Goal: Task Accomplishment & Management: Complete application form

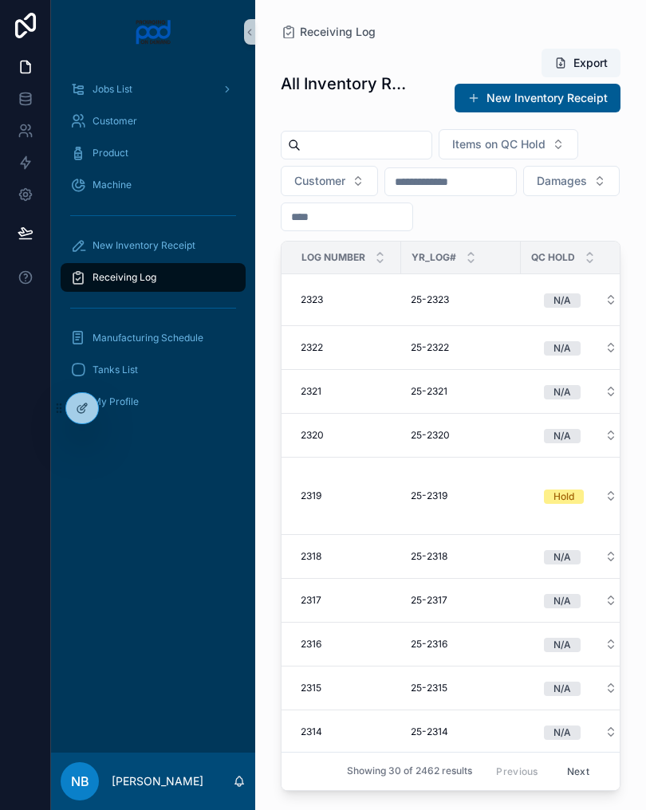
click at [220, 256] on div "New Inventory Receipt" at bounding box center [153, 246] width 166 height 26
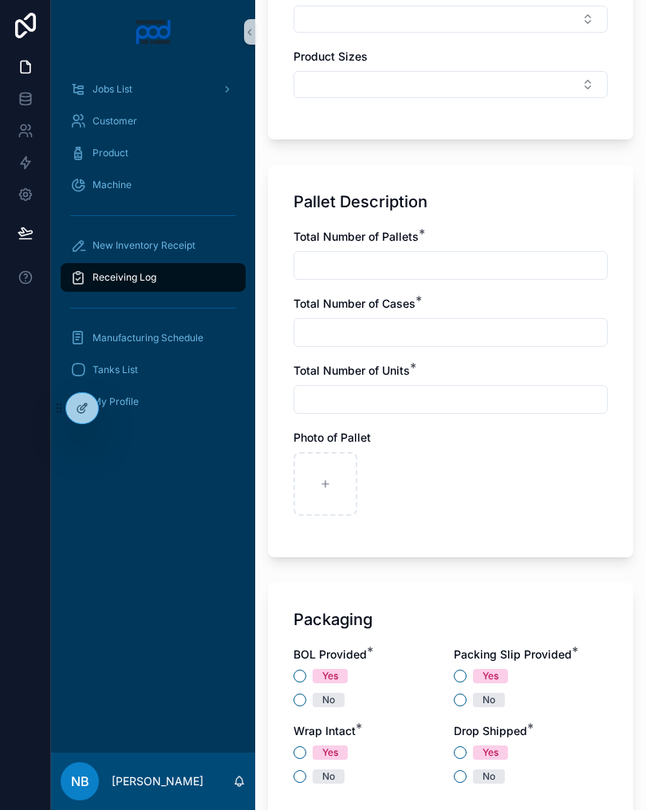
scroll to position [904, 0]
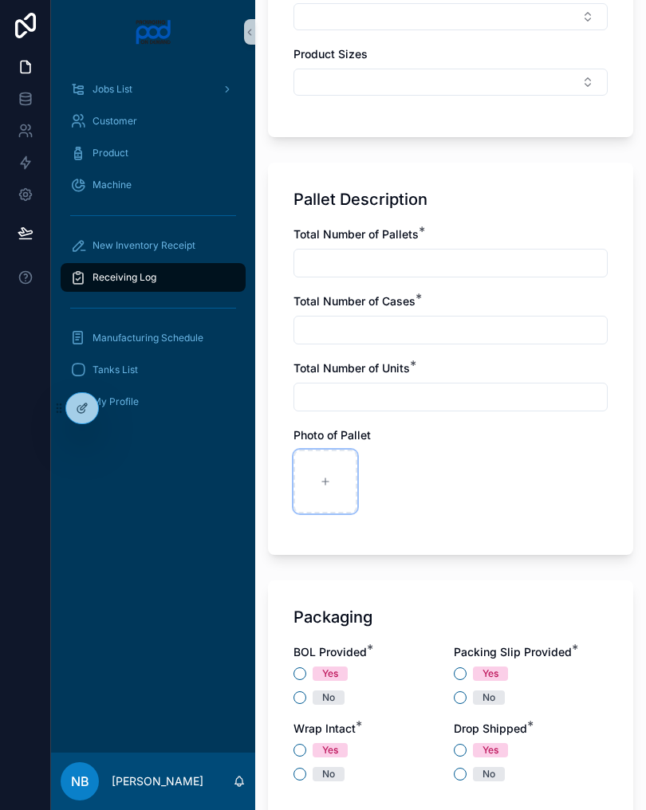
click at [343, 481] on div "scrollable content" at bounding box center [325, 482] width 64 height 64
click at [324, 478] on icon "scrollable content" at bounding box center [325, 481] width 11 height 11
type input "**********"
click at [375, 269] on input "scrollable content" at bounding box center [450, 263] width 312 height 22
type input "*"
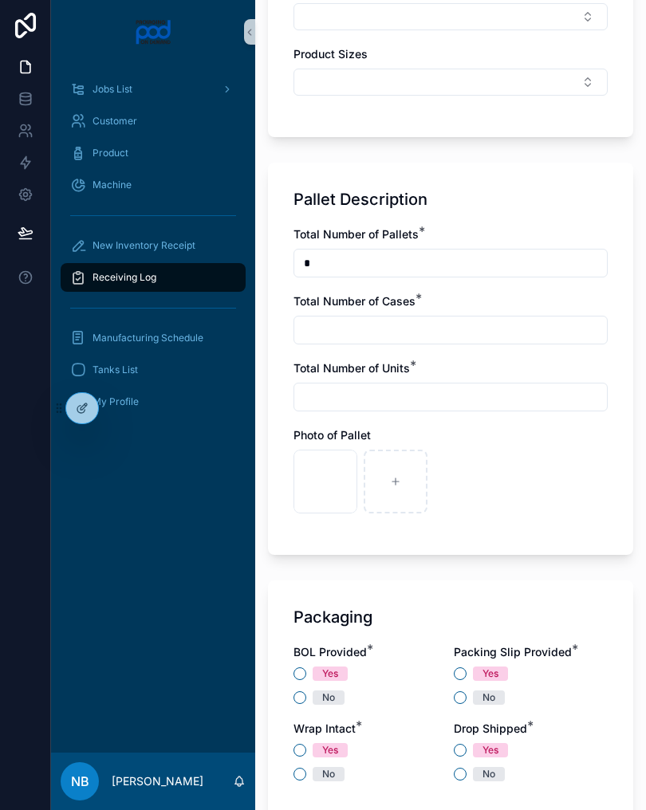
click at [368, 328] on input "scrollable content" at bounding box center [450, 330] width 312 height 22
type input "*"
click at [359, 386] on input "scrollable content" at bounding box center [450, 397] width 312 height 22
type input "*****"
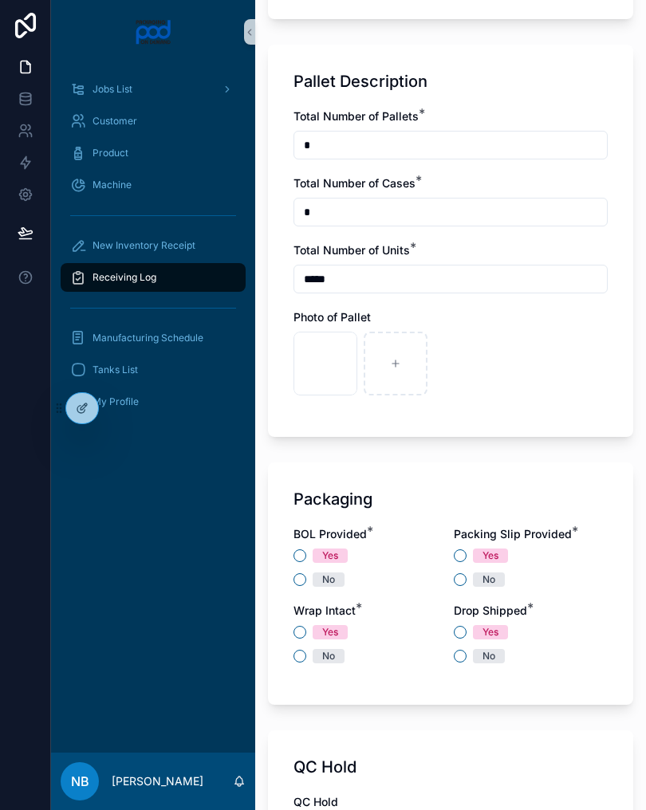
scroll to position [1051, 0]
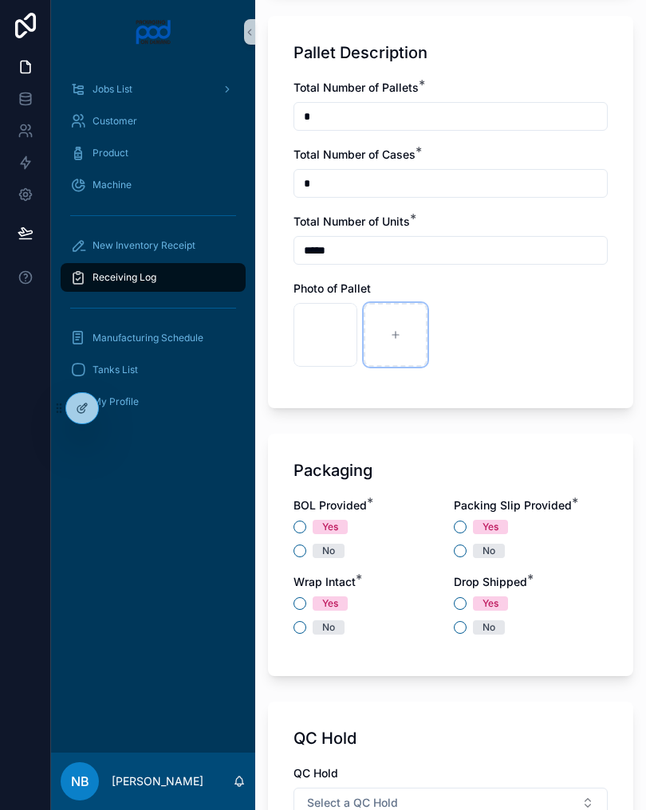
click at [404, 340] on div "scrollable content" at bounding box center [395, 335] width 64 height 64
type input "**********"
click at [303, 553] on button "No" at bounding box center [299, 550] width 13 height 13
click at [462, 546] on button "No" at bounding box center [460, 550] width 13 height 13
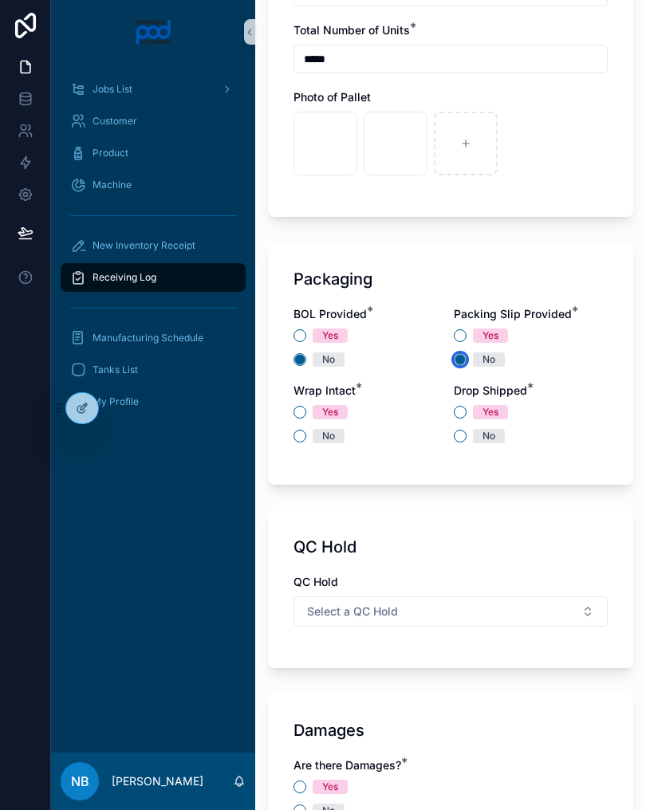
scroll to position [1246, 0]
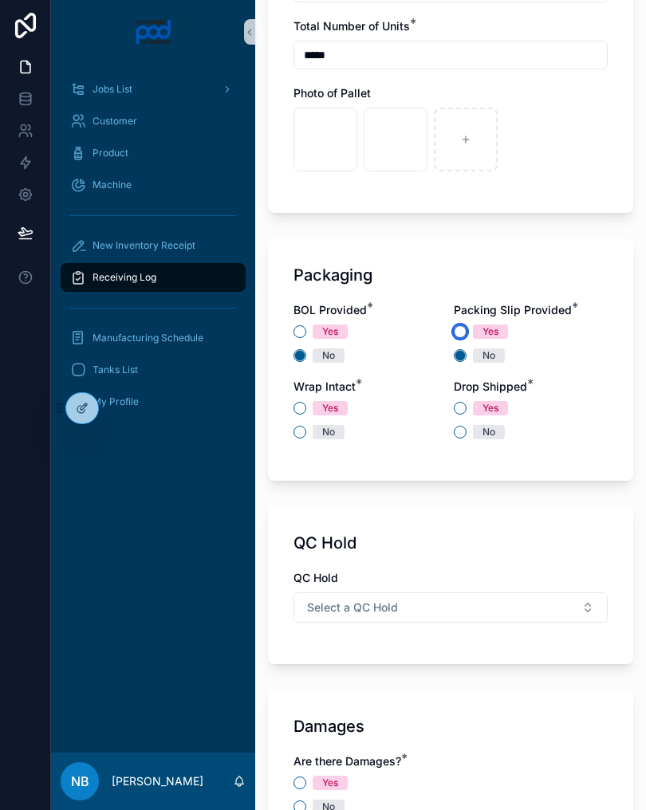
click at [460, 327] on button "Yes" at bounding box center [460, 331] width 13 height 13
click at [304, 428] on button "No" at bounding box center [299, 432] width 13 height 13
click at [464, 427] on button "No" at bounding box center [460, 432] width 13 height 13
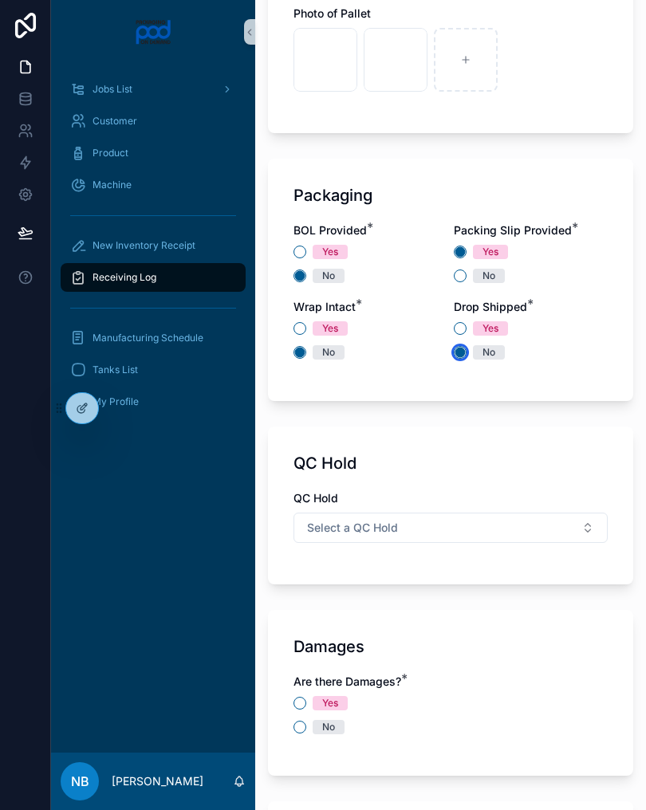
scroll to position [1326, 0]
click at [509, 534] on button "Select a QC Hold" at bounding box center [450, 528] width 314 height 30
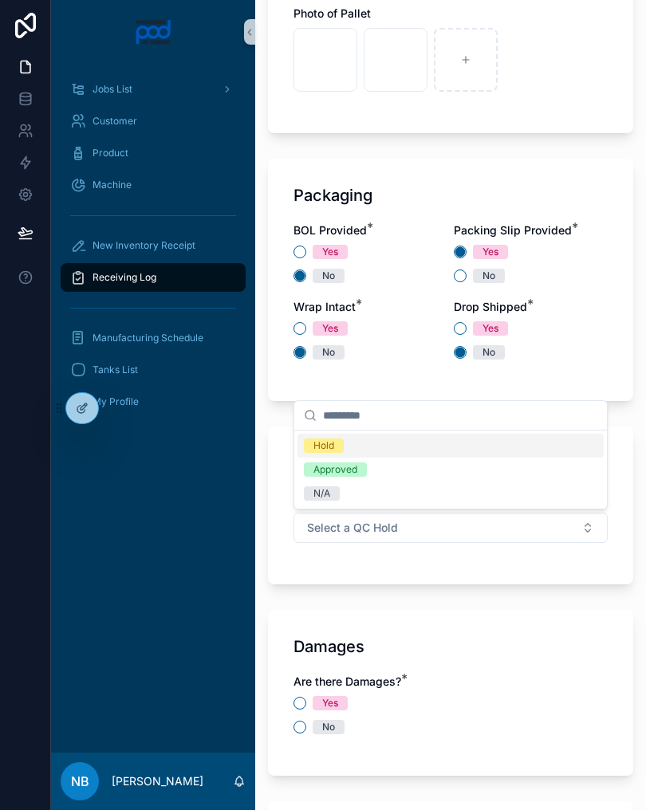
click at [374, 491] on div "N/A" at bounding box center [450, 493] width 306 height 24
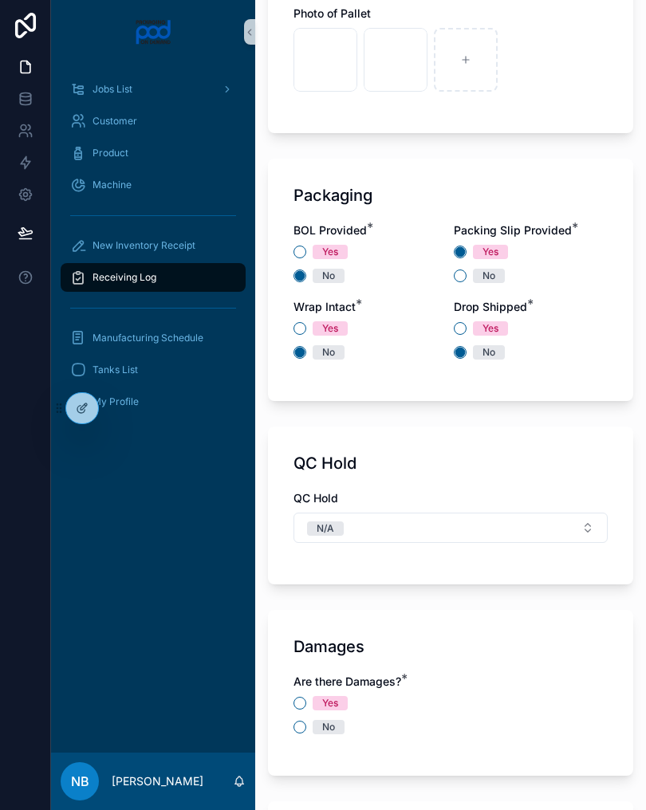
click at [461, 516] on button "N/A" at bounding box center [450, 528] width 314 height 30
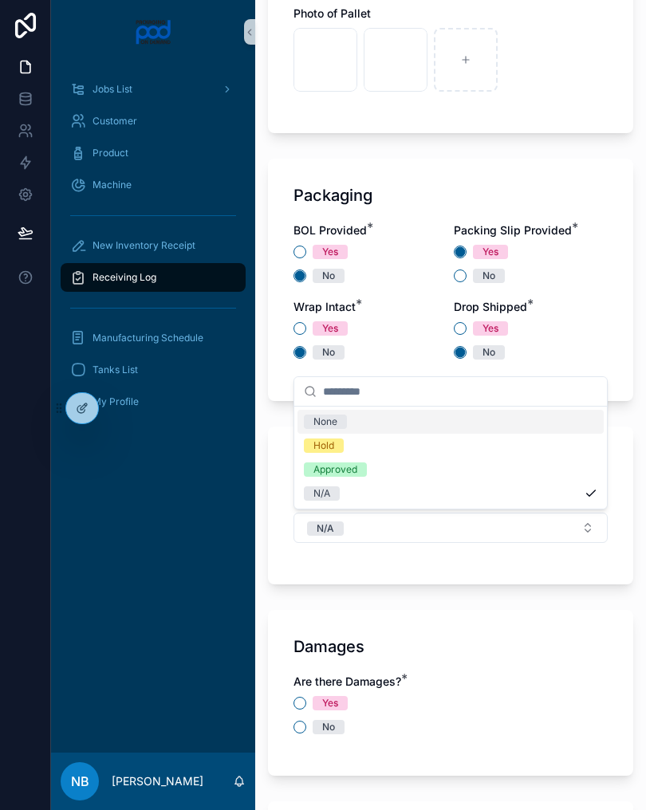
click at [386, 443] on div "Hold" at bounding box center [450, 446] width 306 height 24
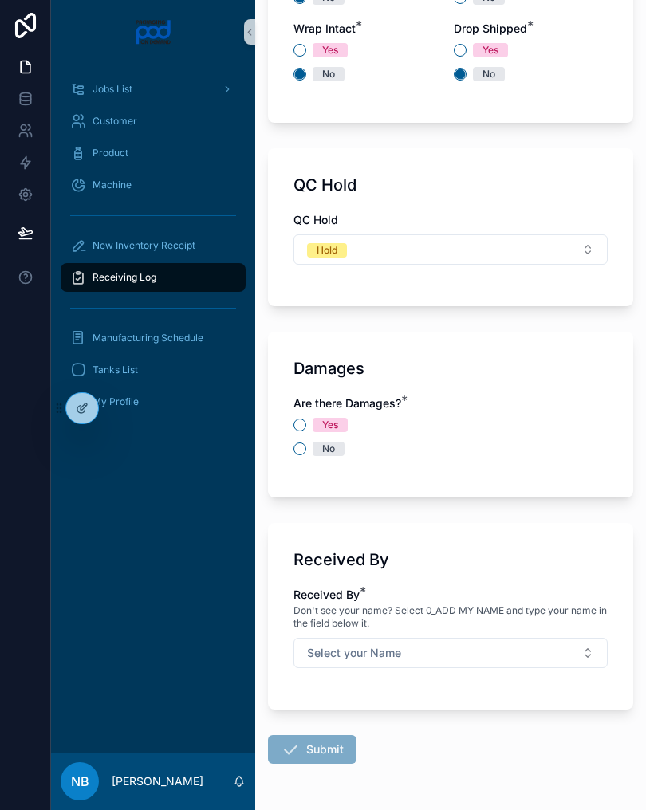
scroll to position [1606, 0]
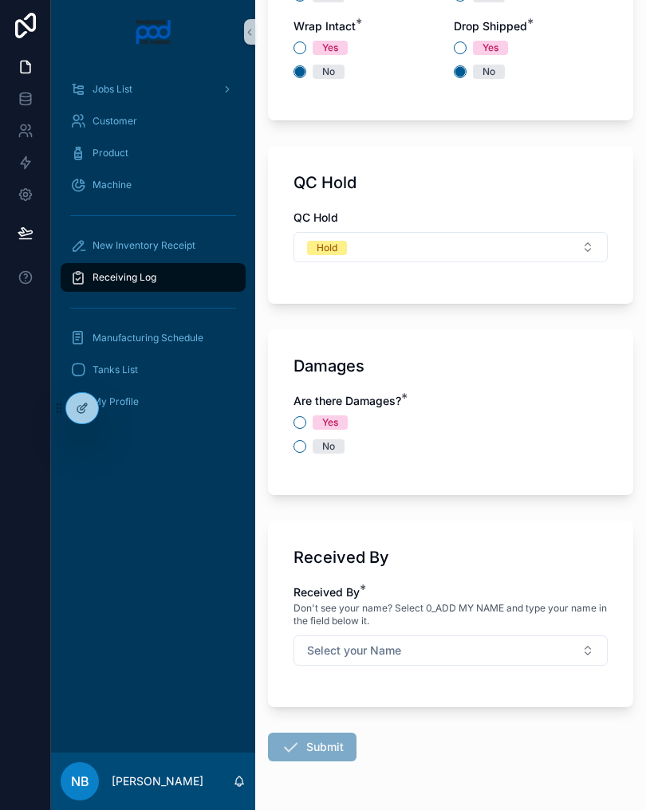
click at [308, 442] on div "No" at bounding box center [450, 446] width 314 height 14
click at [305, 442] on button "No" at bounding box center [299, 446] width 13 height 13
click at [546, 642] on button "Select your Name" at bounding box center [450, 650] width 314 height 30
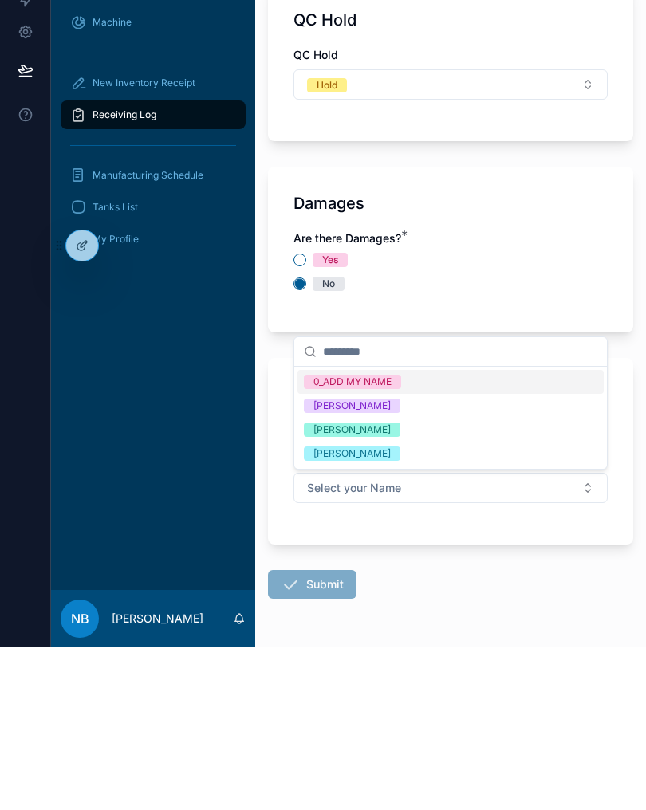
click at [400, 585] on span "[PERSON_NAME]" at bounding box center [352, 592] width 96 height 14
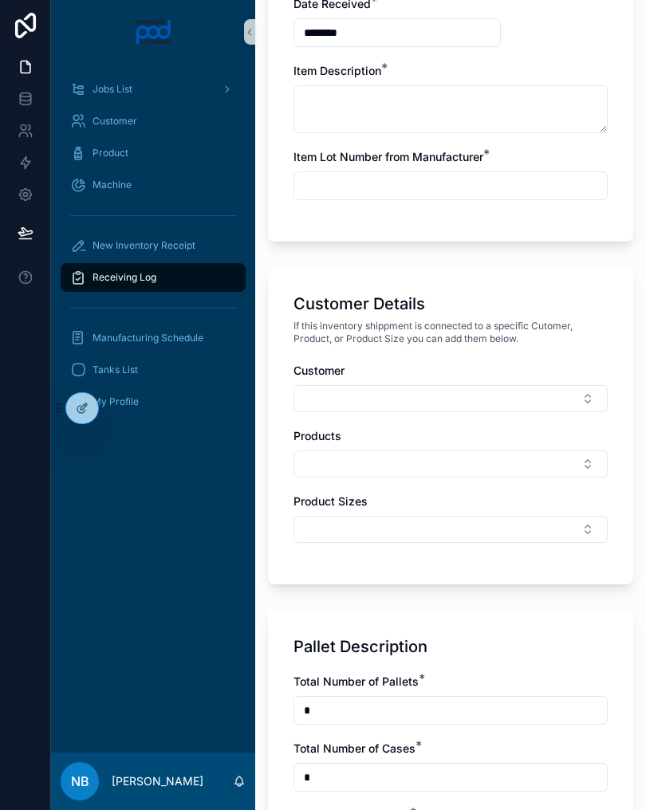
scroll to position [455, 0]
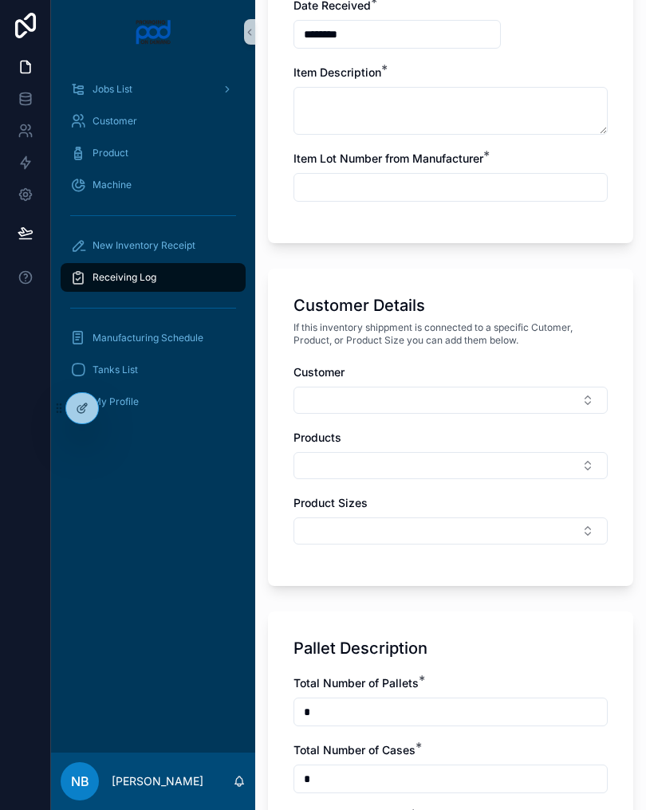
click at [555, 391] on button "Select Button" at bounding box center [450, 400] width 314 height 27
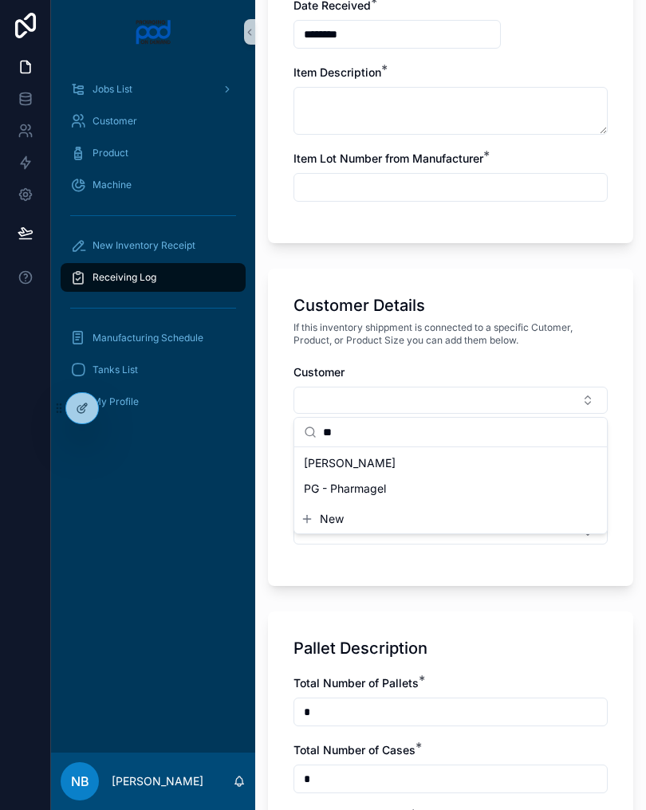
type input "**"
click at [386, 462] on div "[PERSON_NAME]" at bounding box center [450, 463] width 306 height 26
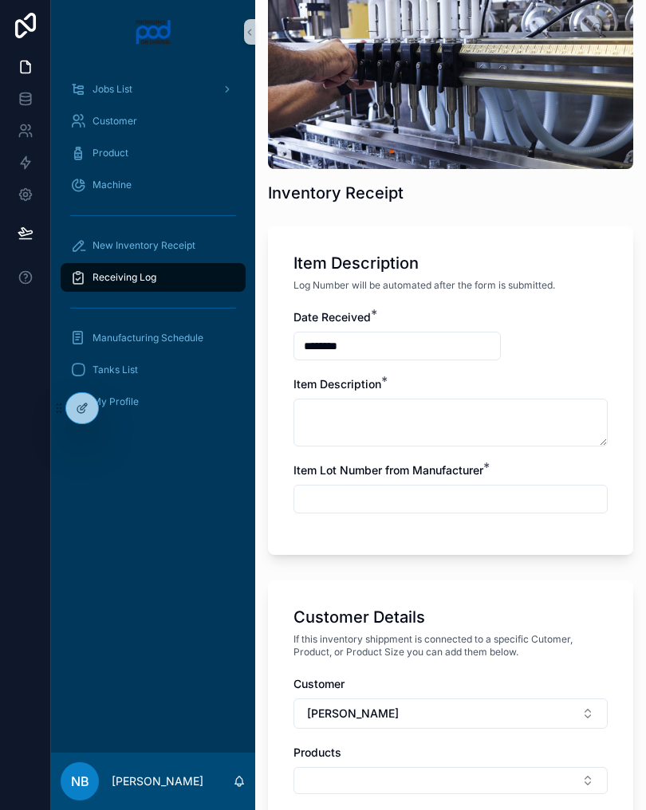
scroll to position [140, 0]
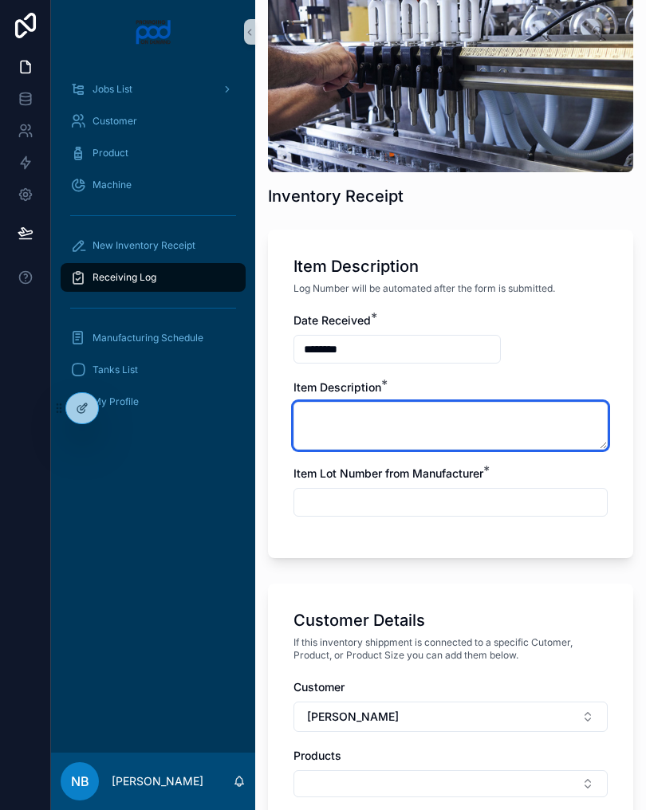
click at [411, 418] on textarea "scrollable content" at bounding box center [450, 426] width 314 height 48
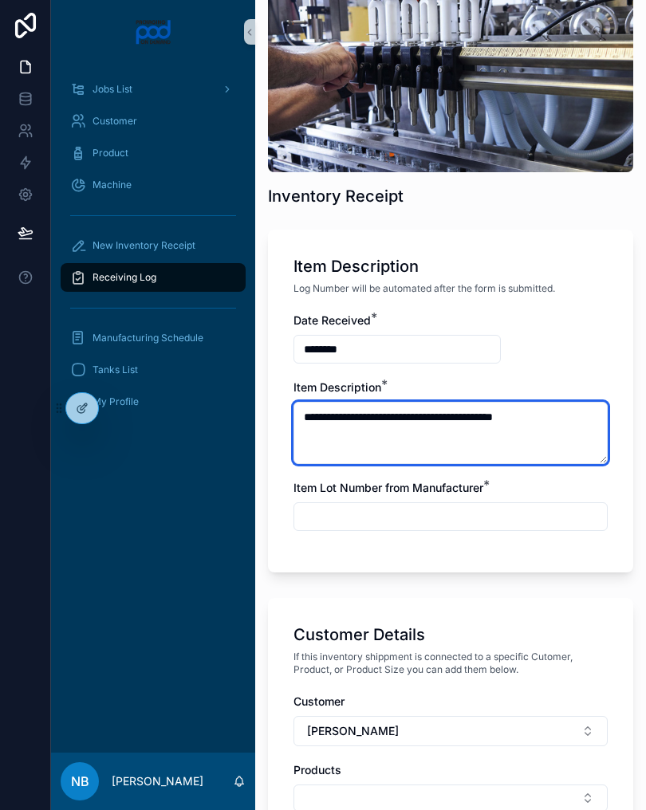
scroll to position [315, 0]
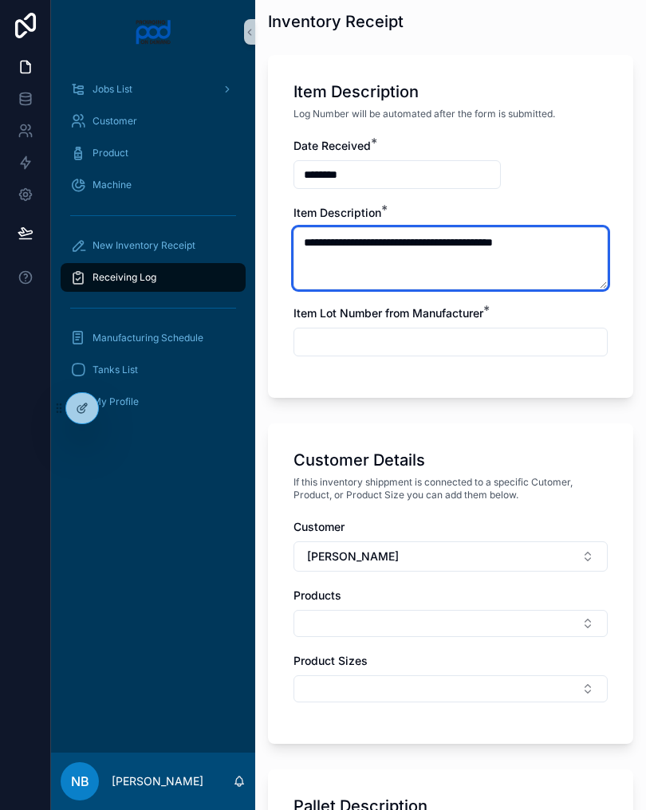
type textarea "**********"
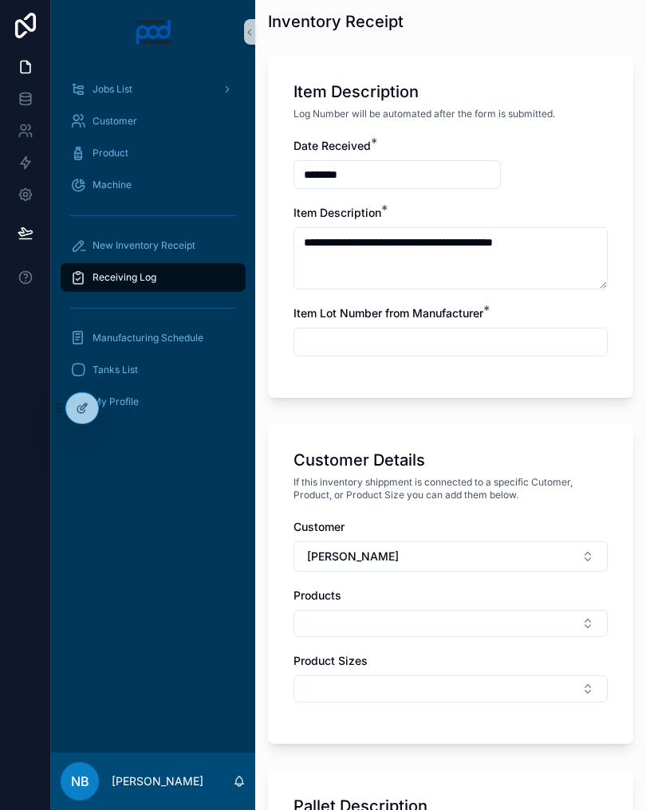
click at [415, 351] on input "scrollable content" at bounding box center [450, 342] width 312 height 22
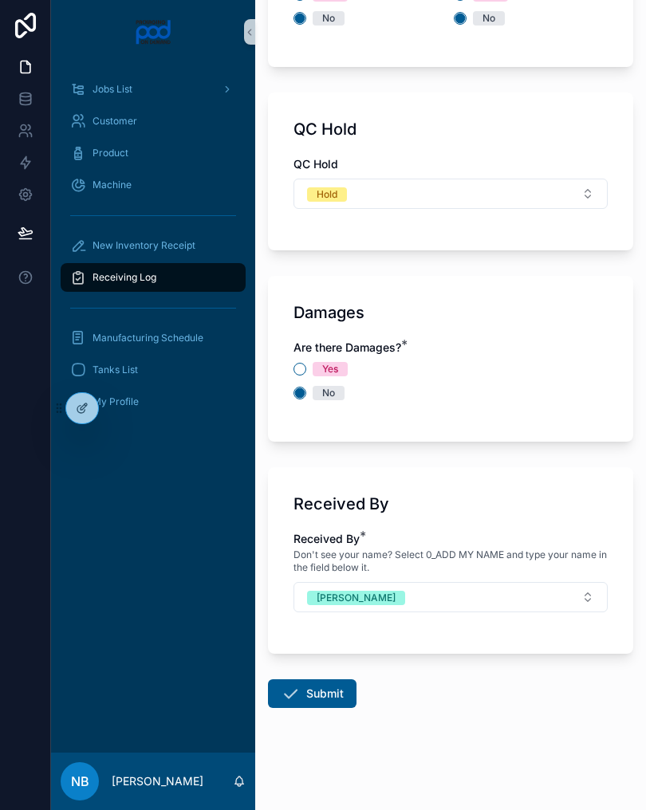
scroll to position [1677, 0]
type input "***"
click at [505, 429] on div "Damages Are there Damages? * Yes No" at bounding box center [450, 359] width 365 height 166
click at [305, 690] on button "Submit" at bounding box center [312, 693] width 88 height 29
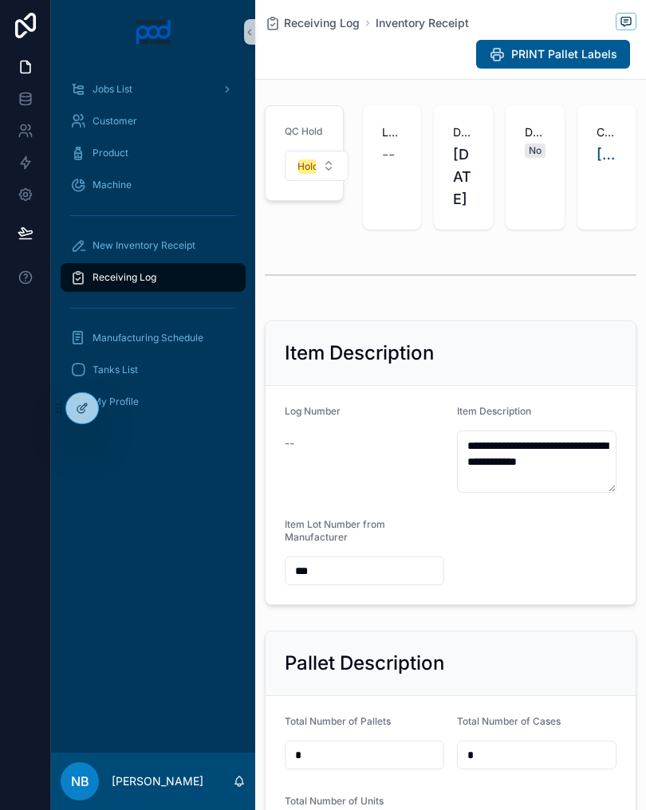
click at [194, 242] on span "New Inventory Receipt" at bounding box center [143, 245] width 103 height 13
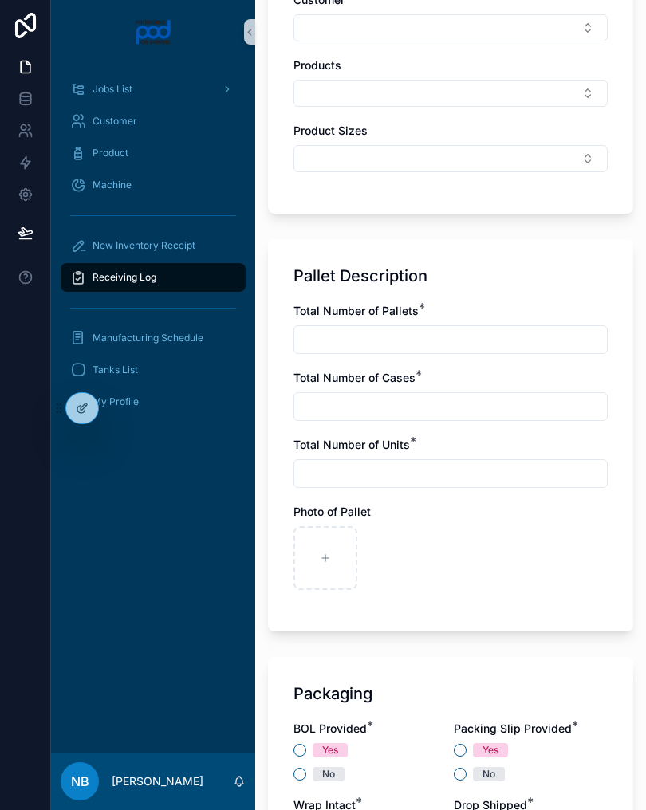
scroll to position [829, 0]
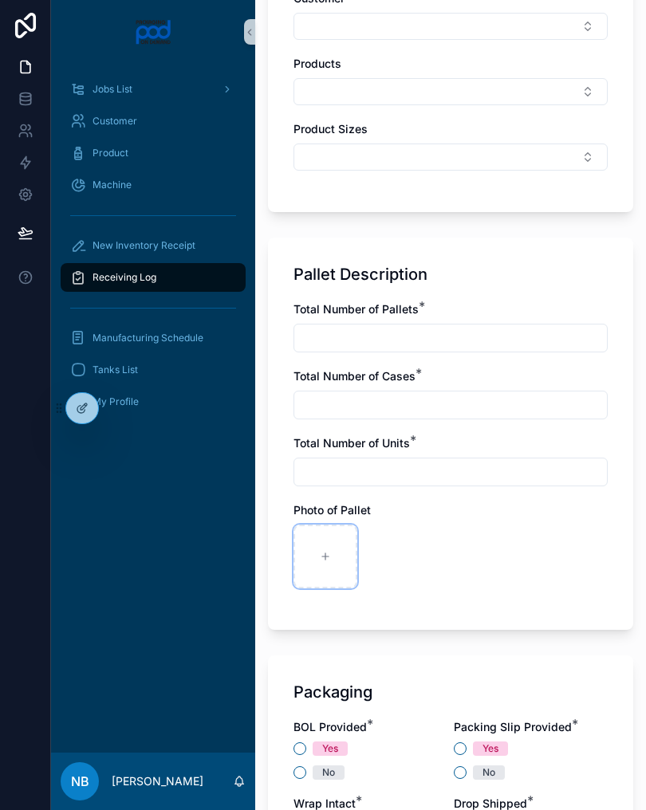
click at [325, 574] on div "scrollable content" at bounding box center [325, 557] width 64 height 64
type input "**********"
click at [379, 331] on input "scrollable content" at bounding box center [450, 338] width 312 height 22
type input "*"
click at [351, 401] on input "scrollable content" at bounding box center [450, 405] width 312 height 22
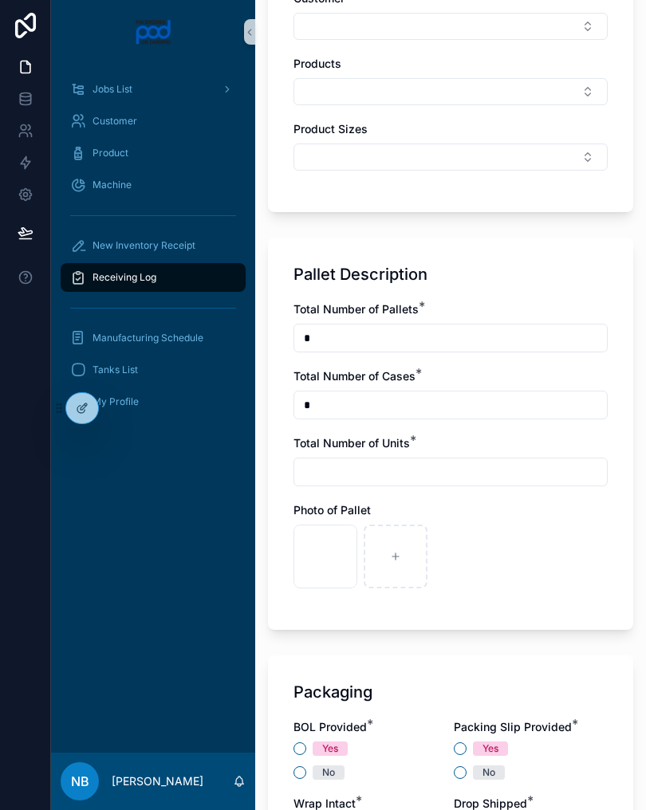
type input "*"
click at [357, 476] on input "scrollable content" at bounding box center [450, 472] width 312 height 22
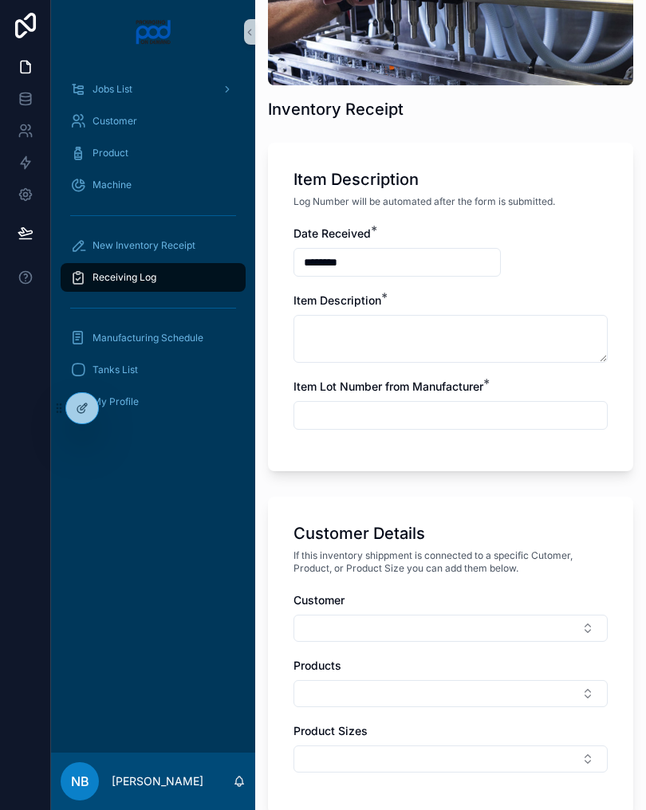
scroll to position [228, 0]
type input "*"
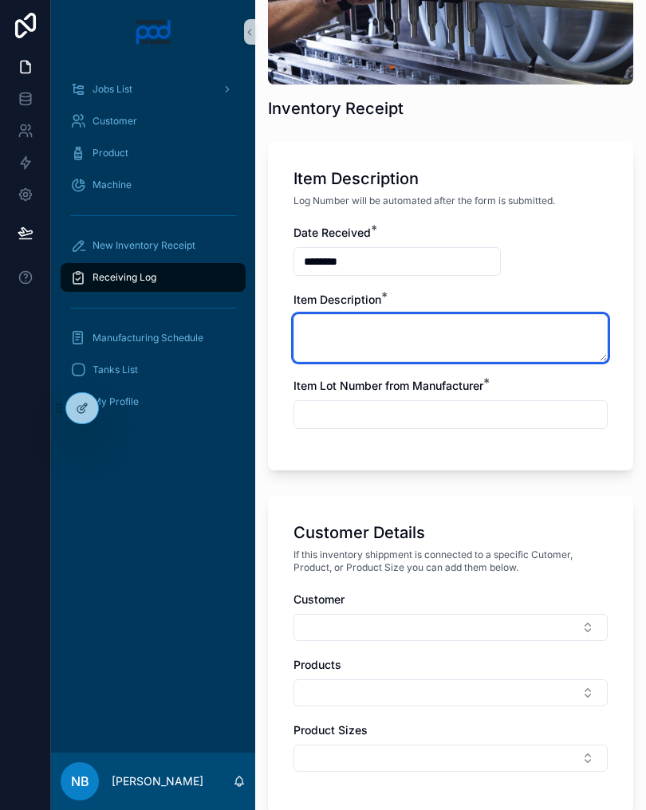
click at [394, 336] on textarea "scrollable content" at bounding box center [450, 338] width 314 height 48
type textarea "**********"
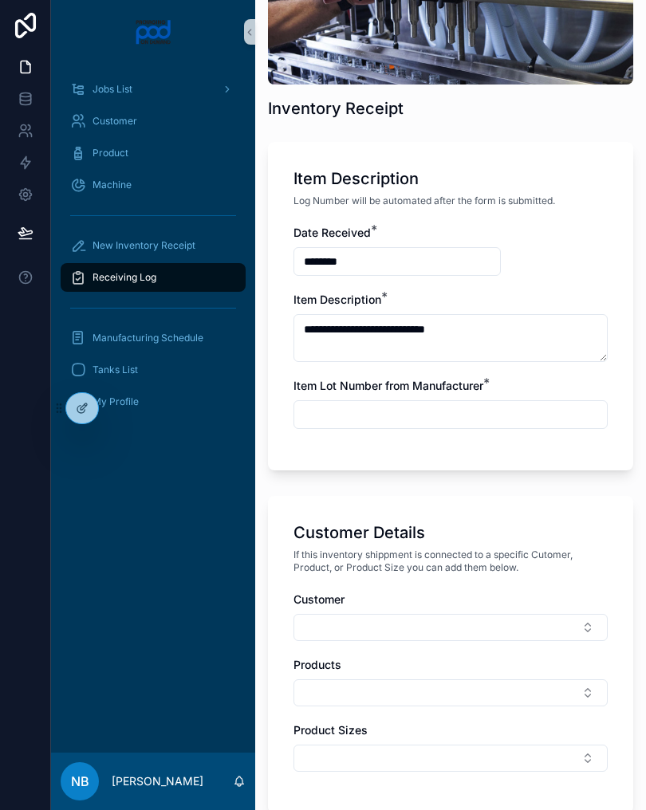
click at [419, 408] on input "scrollable content" at bounding box center [450, 414] width 312 height 22
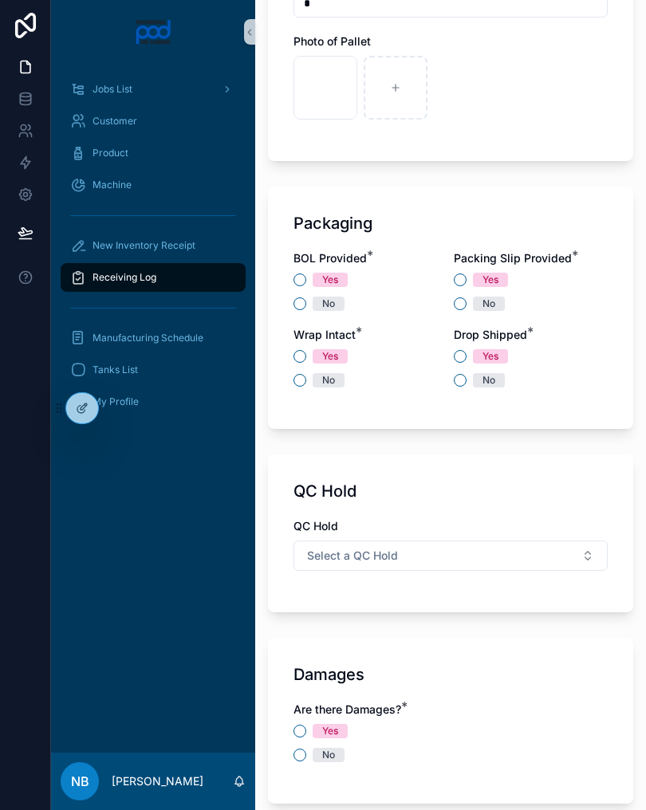
scroll to position [1425, 0]
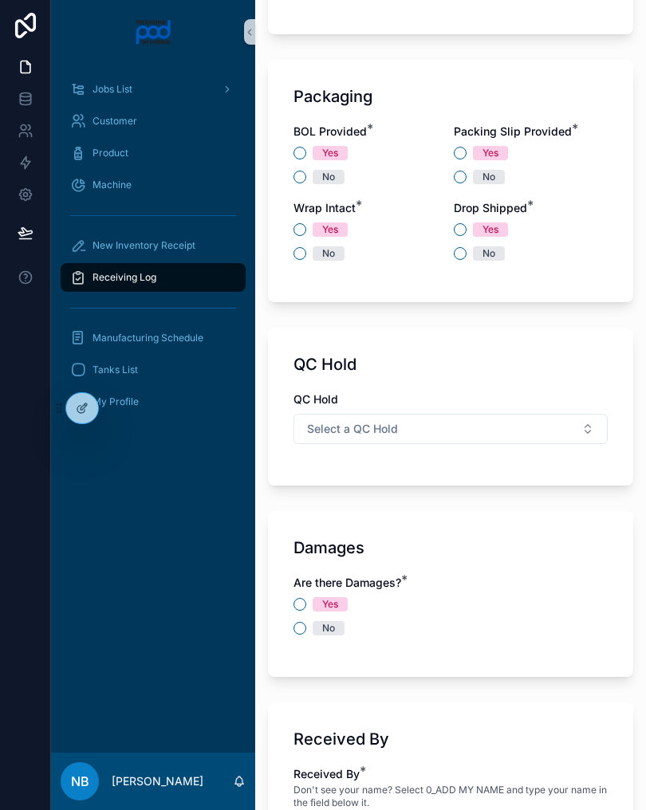
type input "**********"
click at [304, 172] on button "No" at bounding box center [299, 177] width 13 height 13
click at [458, 177] on button "No" at bounding box center [460, 177] width 13 height 13
click at [304, 256] on button "No" at bounding box center [299, 253] width 13 height 13
click at [458, 230] on button "Yes" at bounding box center [460, 229] width 13 height 13
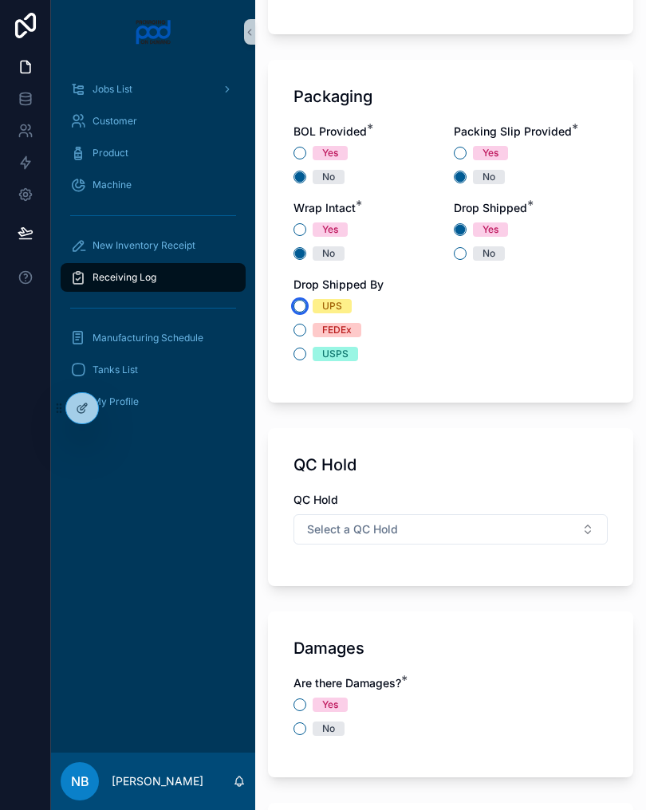
click at [298, 308] on button "UPS" at bounding box center [299, 306] width 13 height 13
click at [395, 529] on span "Select a QC Hold" at bounding box center [352, 529] width 91 height 16
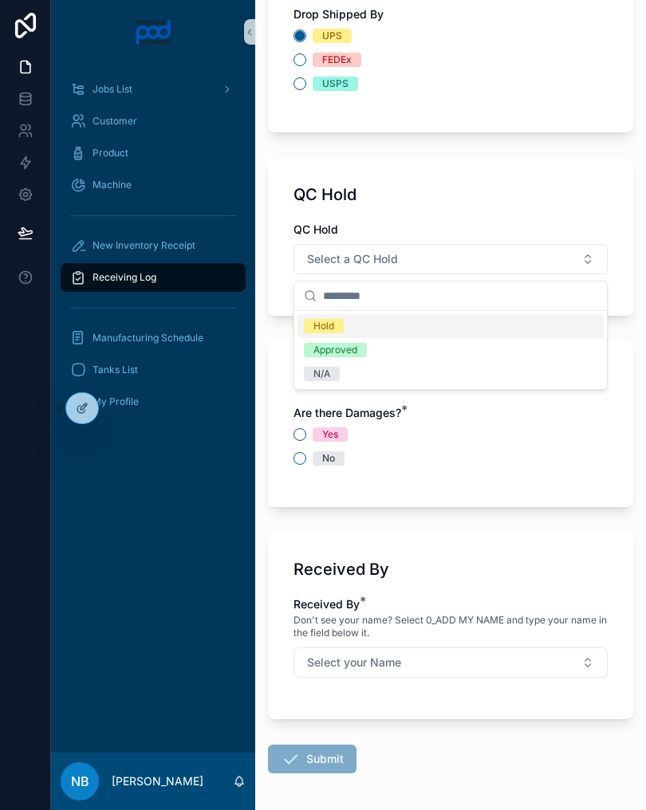
scroll to position [1700, 0]
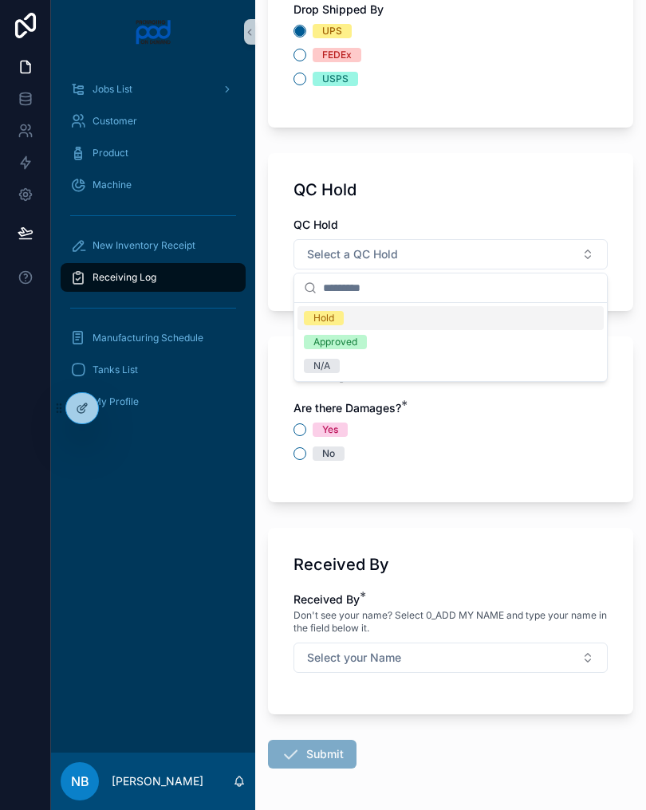
click at [357, 363] on div "N/A" at bounding box center [450, 366] width 306 height 24
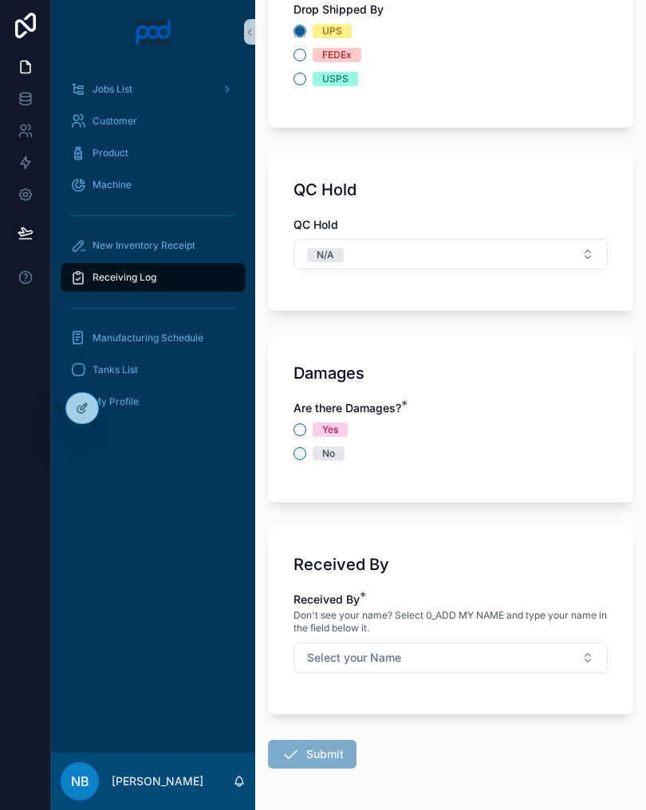
click at [305, 446] on div "Yes No" at bounding box center [450, 441] width 314 height 38
click at [297, 450] on button "No" at bounding box center [299, 453] width 13 height 13
click at [544, 664] on button "Select your Name" at bounding box center [450, 658] width 314 height 30
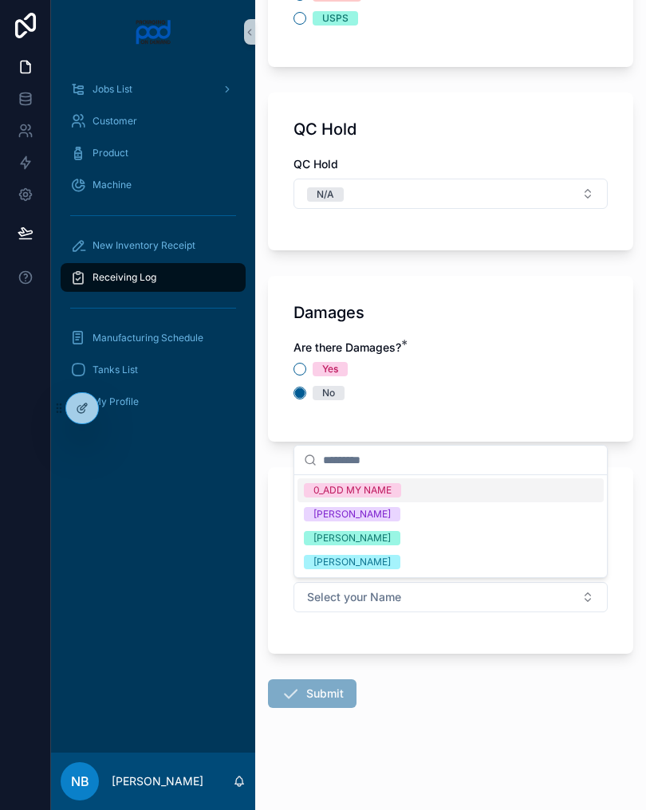
scroll to position [1760, 0]
click at [391, 540] on div "[PERSON_NAME]" at bounding box center [351, 539] width 77 height 14
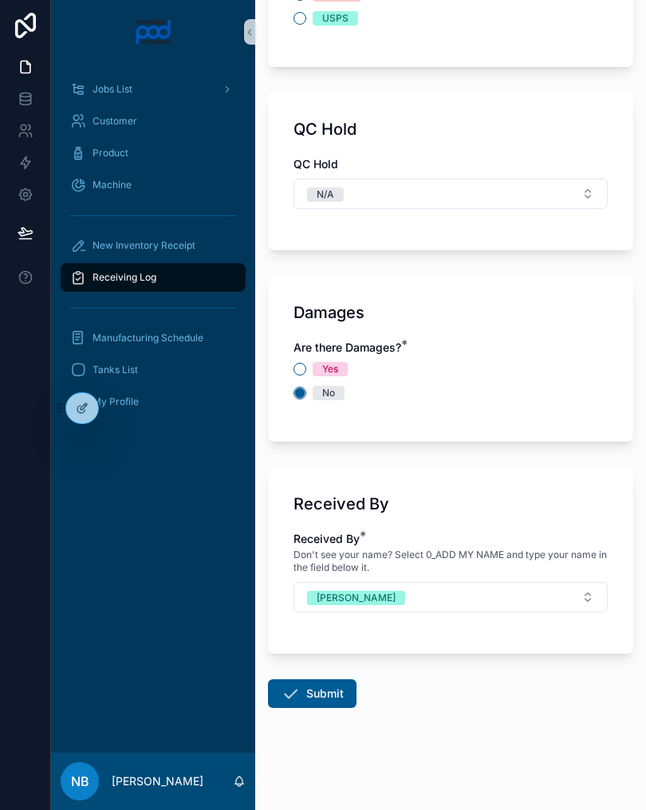
click at [301, 705] on button "Submit" at bounding box center [312, 693] width 88 height 29
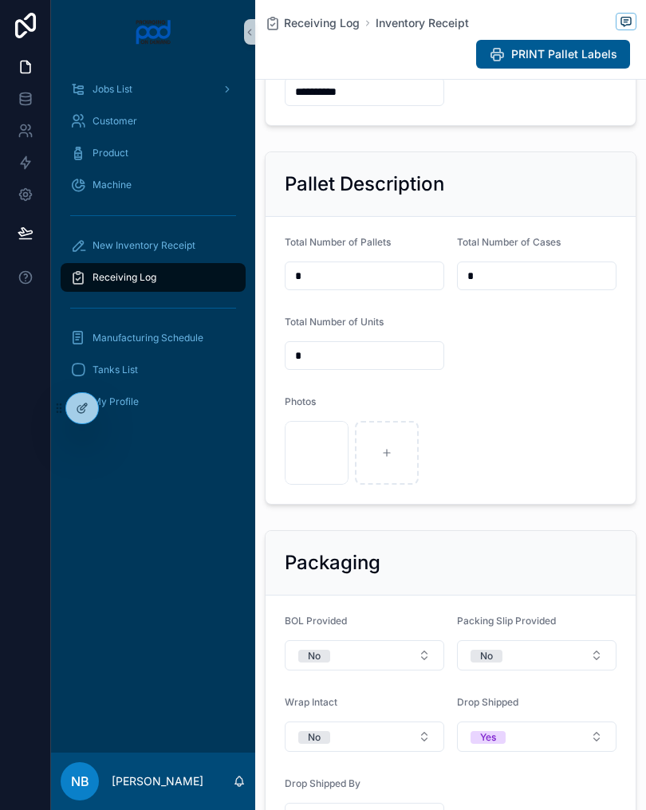
scroll to position [473, 0]
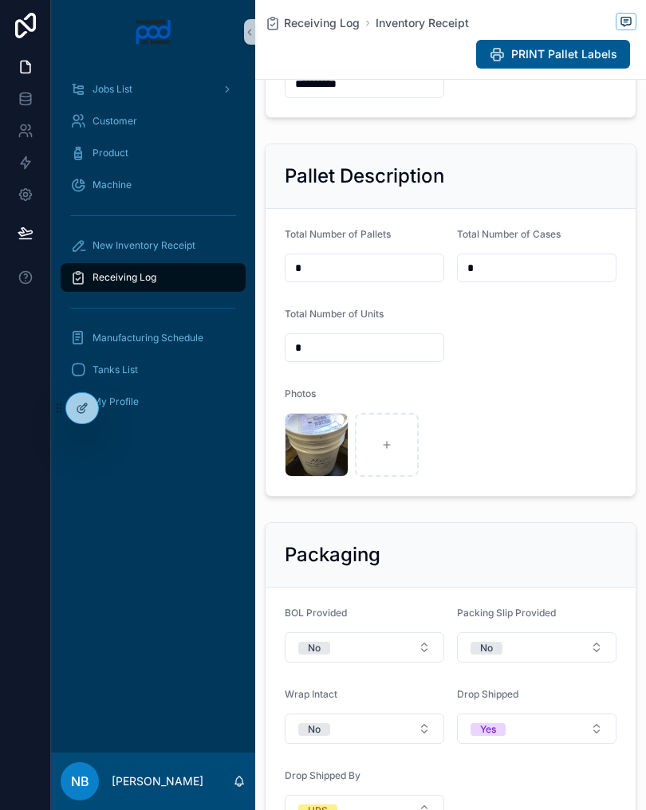
click at [203, 239] on div "New Inventory Receipt" at bounding box center [153, 246] width 166 height 26
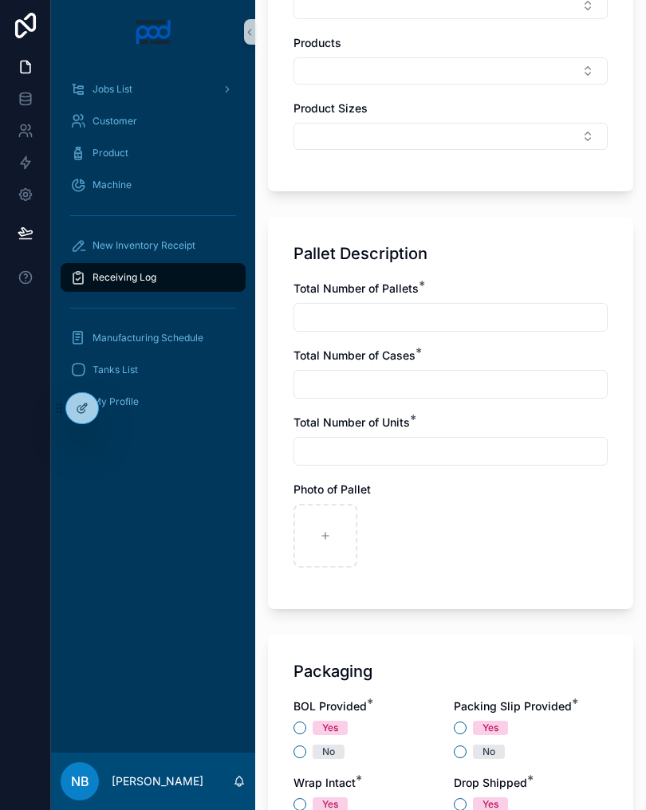
scroll to position [898, 0]
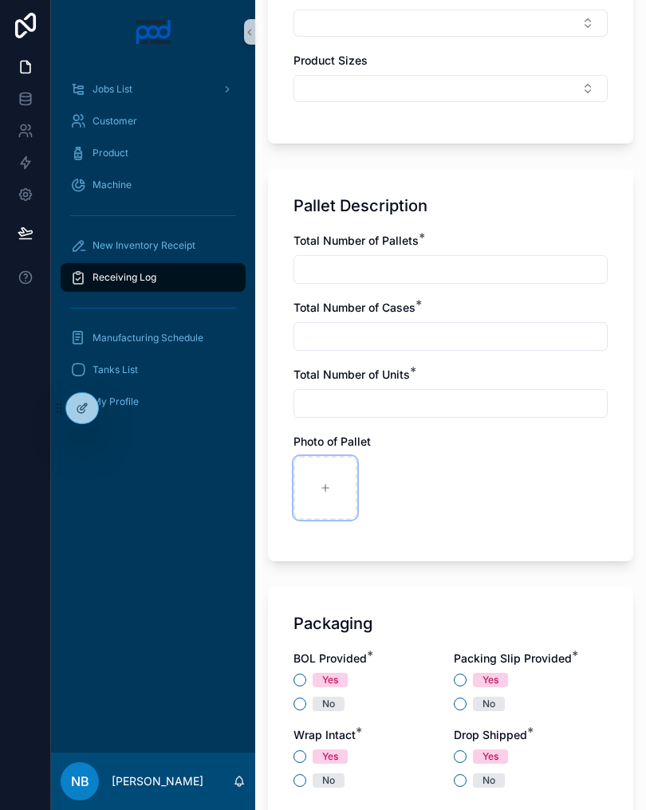
click at [312, 489] on div "scrollable content" at bounding box center [325, 488] width 64 height 64
type input "**********"
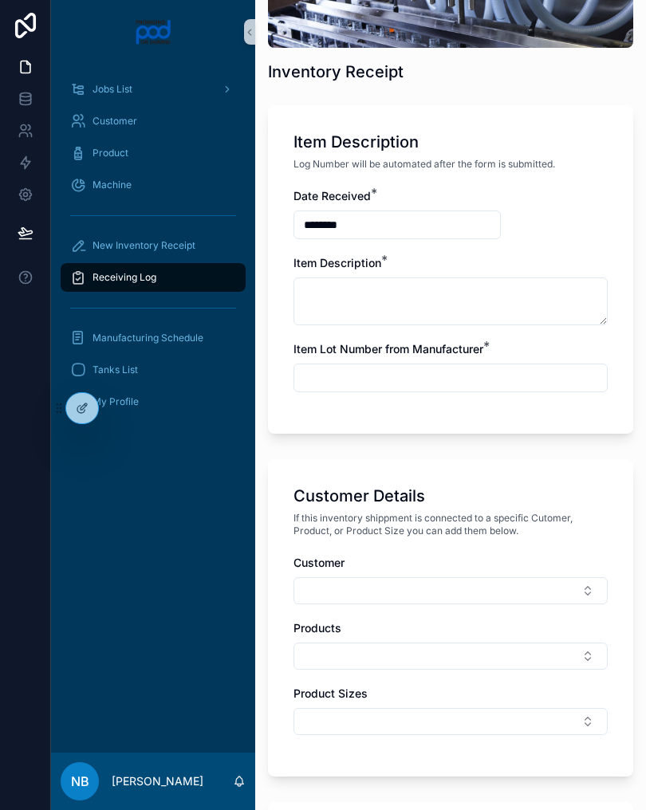
scroll to position [249, 0]
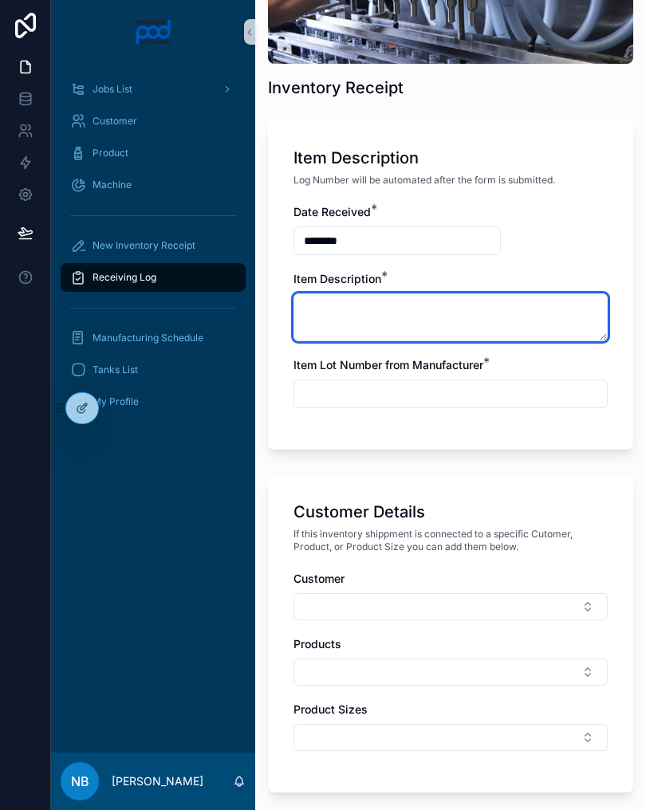
click at [406, 317] on textarea "scrollable content" at bounding box center [450, 317] width 314 height 48
type textarea "**********"
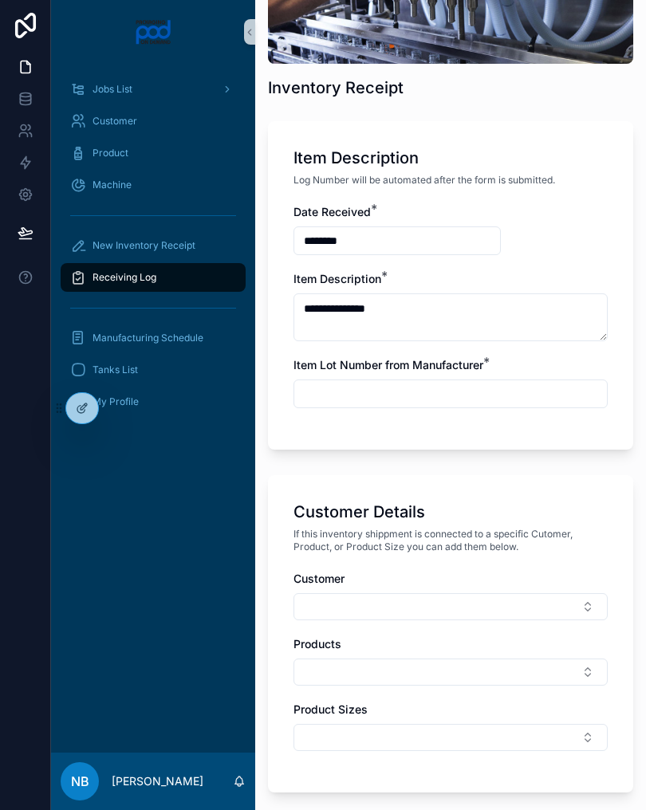
click at [371, 400] on input "scrollable content" at bounding box center [450, 394] width 312 height 22
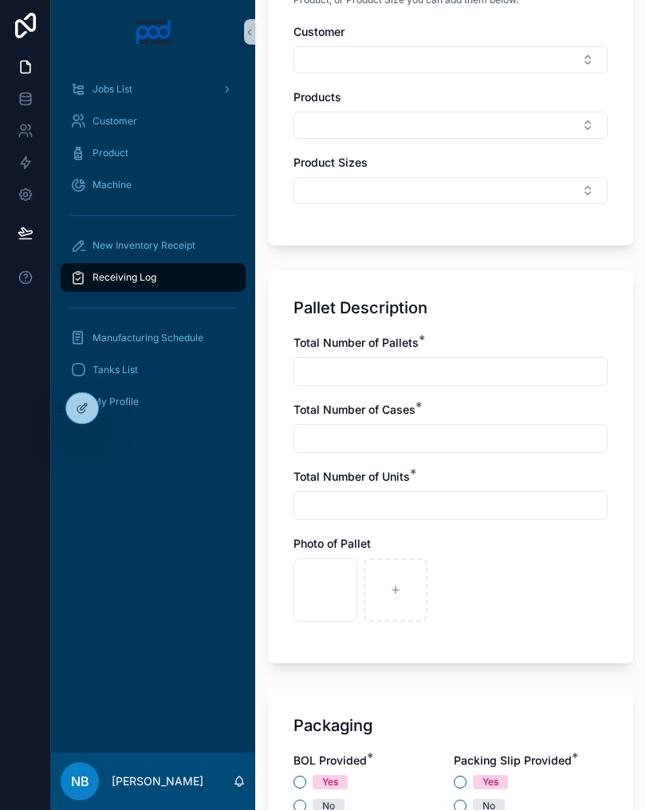
scroll to position [803, 0]
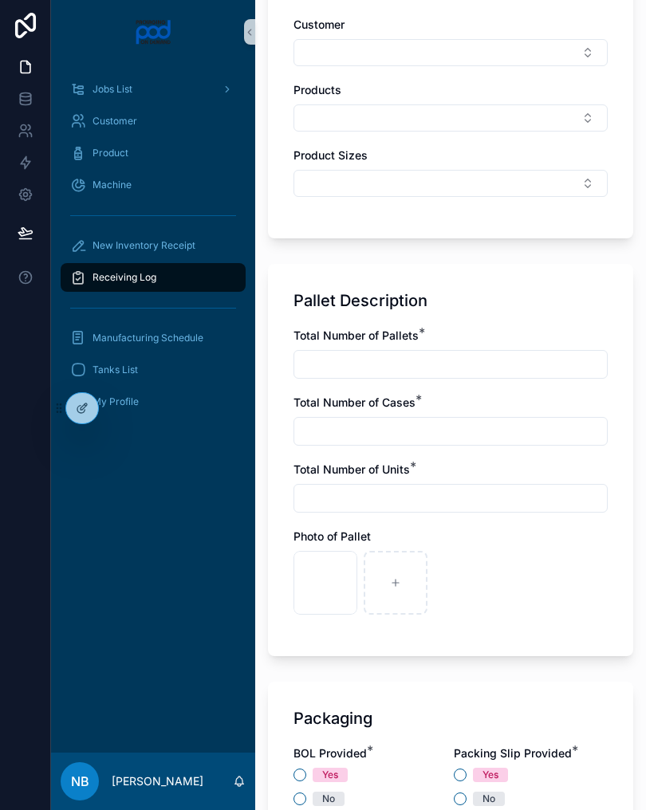
type input "**********"
click at [459, 365] on input "scrollable content" at bounding box center [450, 364] width 312 height 22
type input "*"
click at [414, 439] on input "scrollable content" at bounding box center [450, 431] width 312 height 22
type input "*"
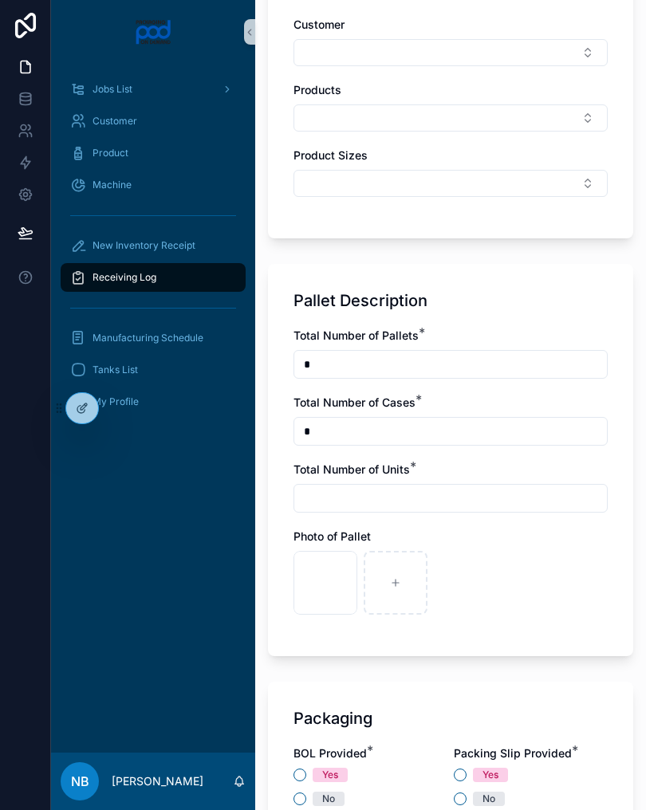
click at [366, 497] on input "scrollable content" at bounding box center [450, 498] width 312 height 22
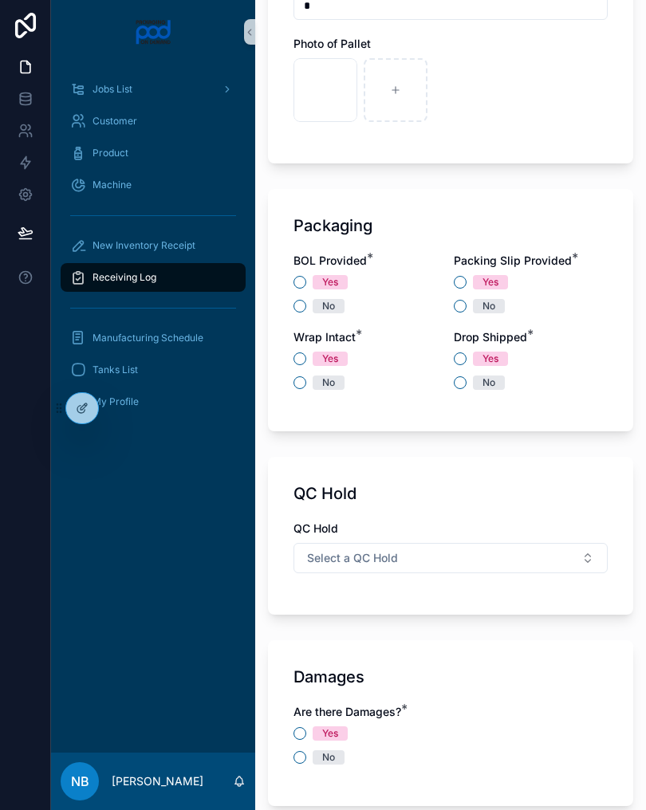
scroll to position [1312, 0]
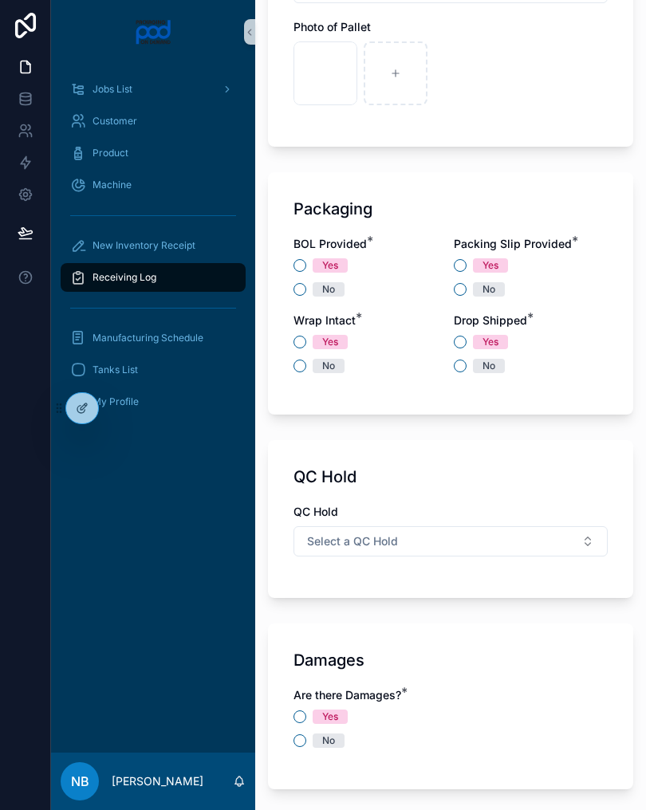
type input "*"
click at [297, 295] on button "No" at bounding box center [299, 289] width 13 height 13
click at [464, 284] on button "No" at bounding box center [460, 289] width 13 height 13
click at [300, 370] on button "No" at bounding box center [299, 366] width 13 height 13
click at [466, 367] on button "No" at bounding box center [460, 366] width 13 height 13
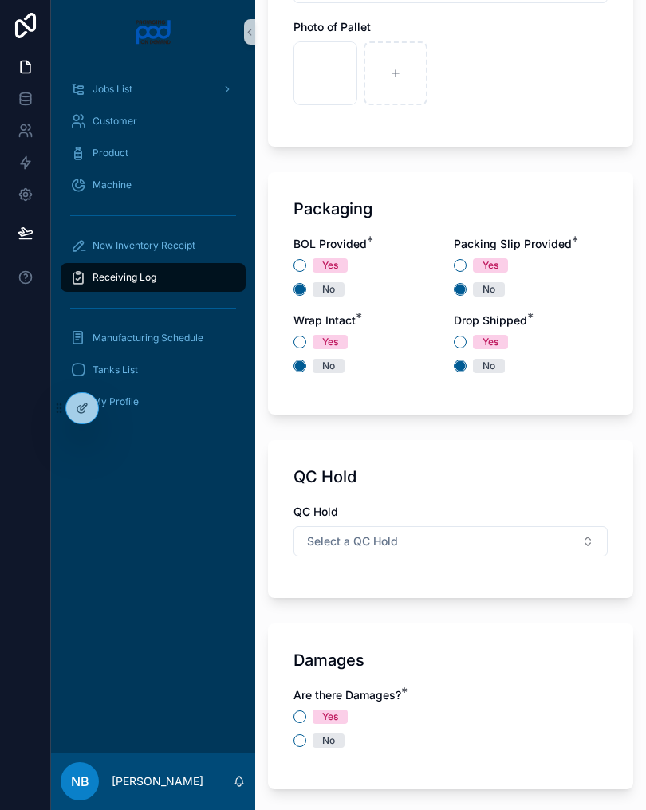
click at [463, 540] on button "Select a QC Hold" at bounding box center [450, 541] width 314 height 30
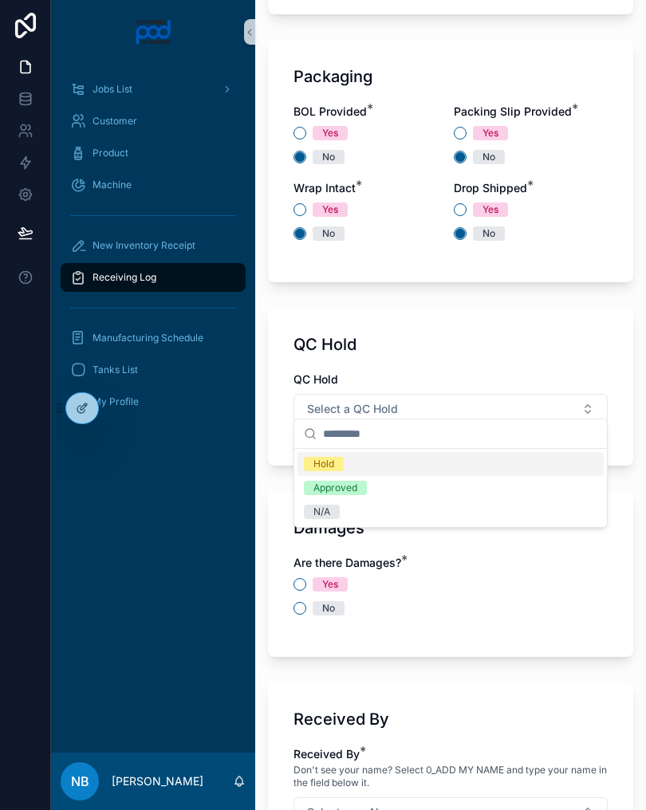
scroll to position [1458, 0]
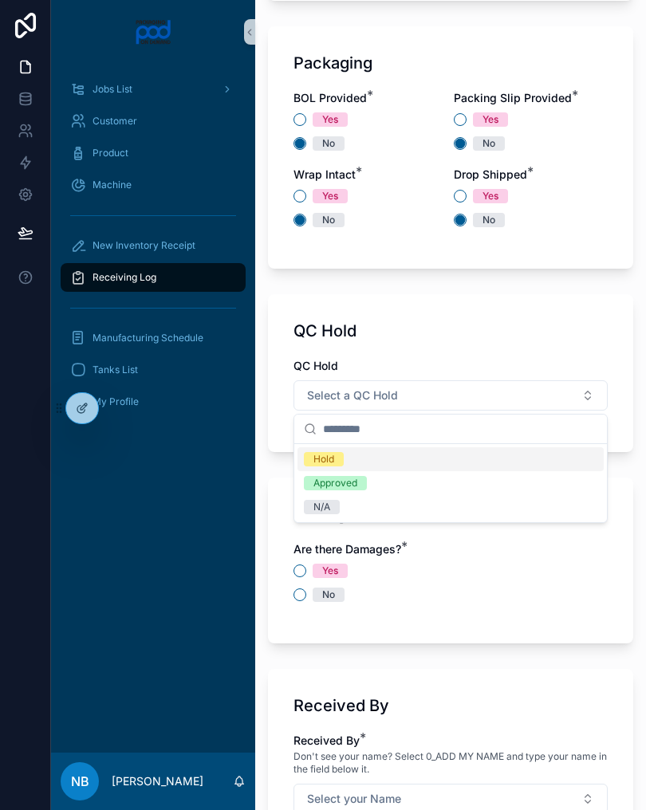
click at [365, 515] on div "N/A" at bounding box center [450, 507] width 306 height 24
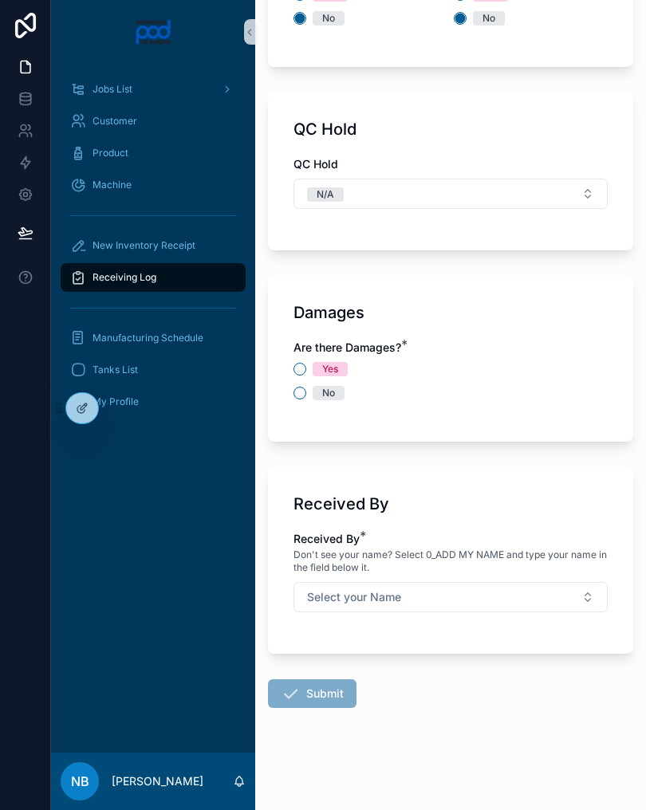
scroll to position [1660, 0]
click at [302, 398] on button "No" at bounding box center [299, 393] width 13 height 13
click at [512, 603] on button "Select your Name" at bounding box center [450, 597] width 314 height 30
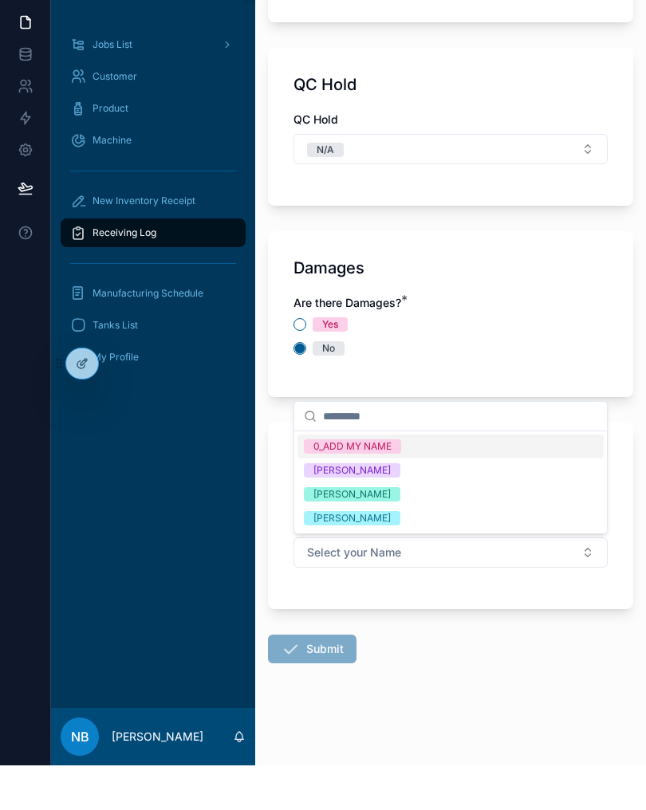
click at [415, 527] on div "[PERSON_NAME]" at bounding box center [450, 539] width 306 height 24
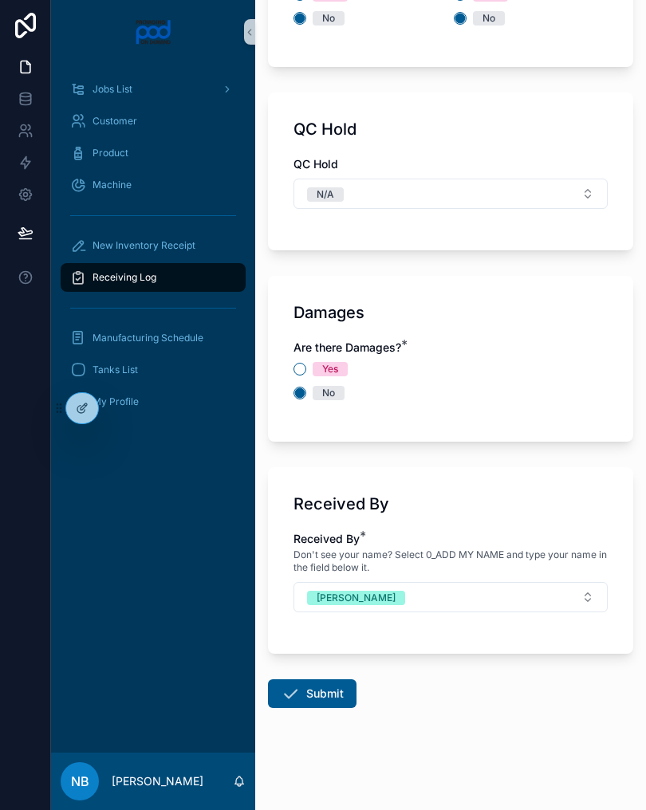
click at [320, 692] on button "Submit" at bounding box center [312, 693] width 88 height 29
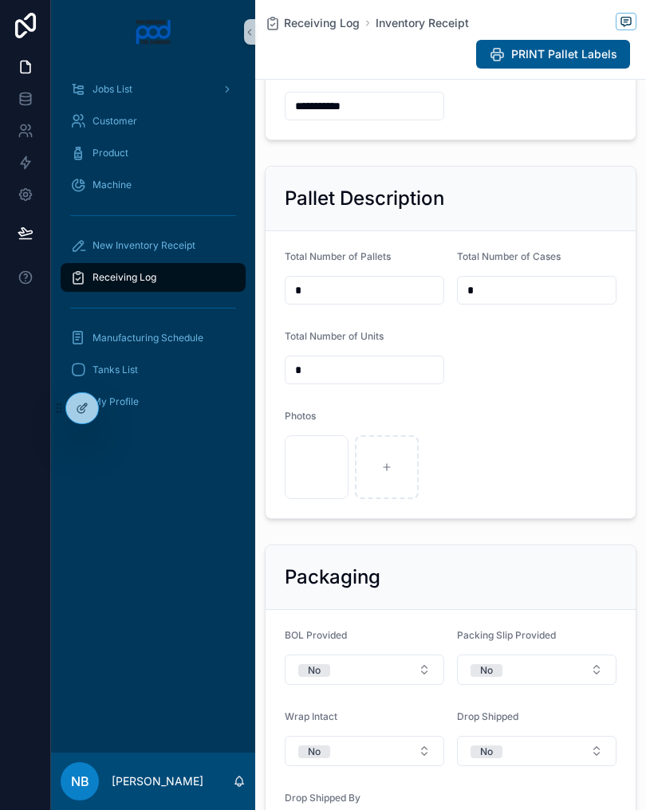
scroll to position [457, 0]
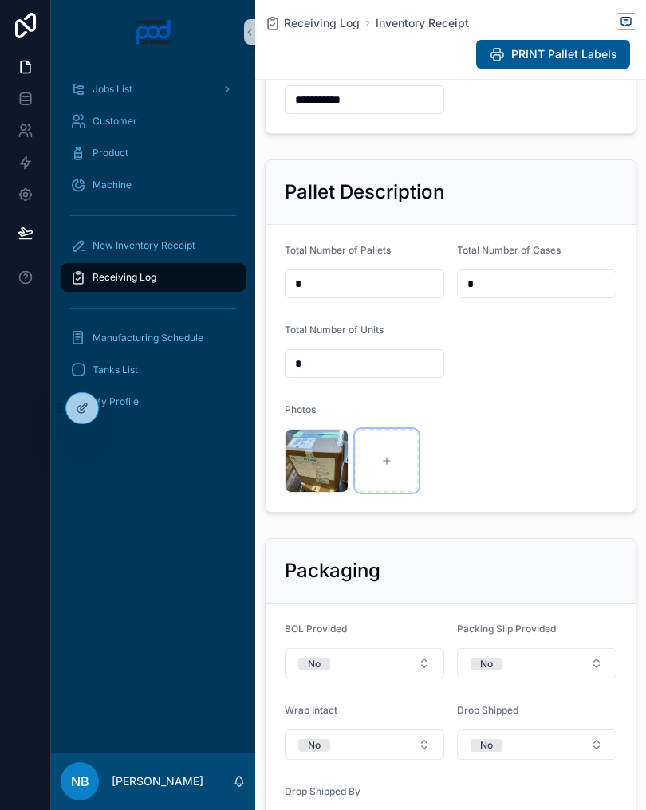
click at [391, 474] on div "scrollable content" at bounding box center [387, 461] width 64 height 64
type input "**********"
click at [458, 466] on icon "scrollable content" at bounding box center [456, 460] width 11 height 11
type input "**********"
click at [526, 461] on icon "scrollable content" at bounding box center [527, 461] width 6 height 0
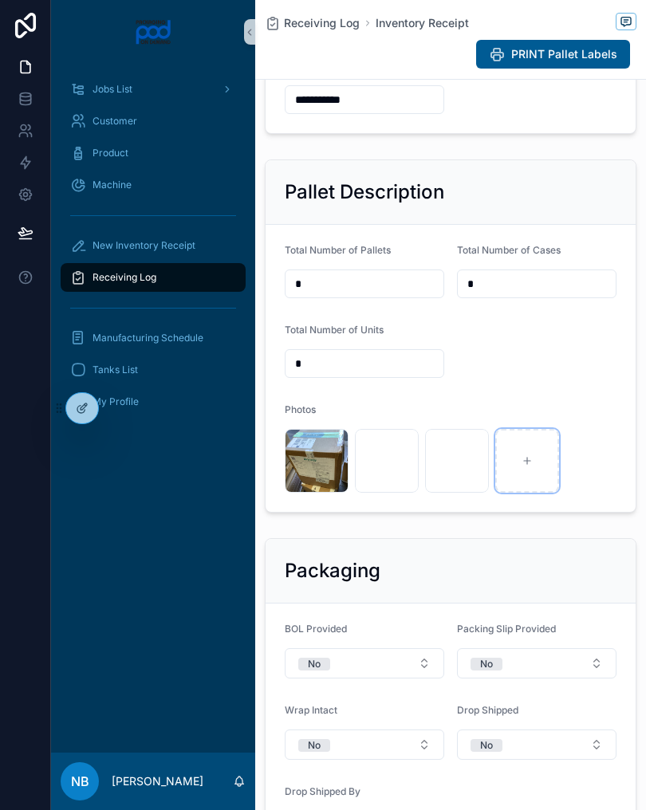
type input "**********"
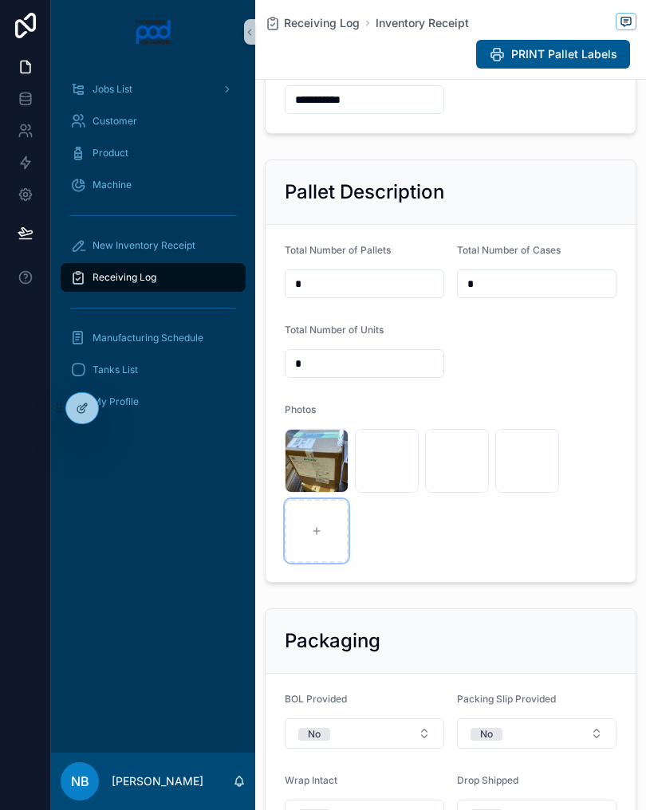
click at [304, 563] on div "scrollable content" at bounding box center [317, 531] width 64 height 64
type input "**********"
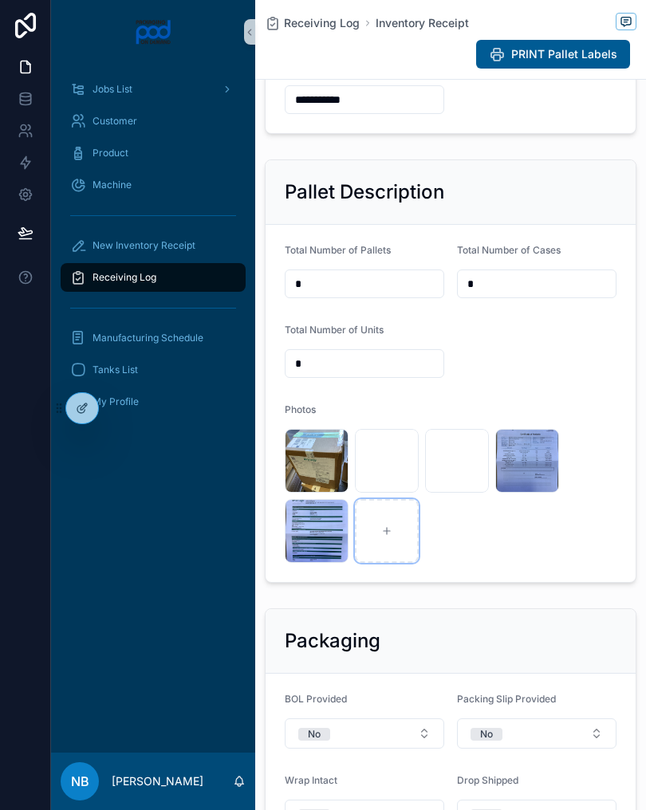
click at [393, 549] on div "scrollable content" at bounding box center [387, 531] width 64 height 64
type input "**********"
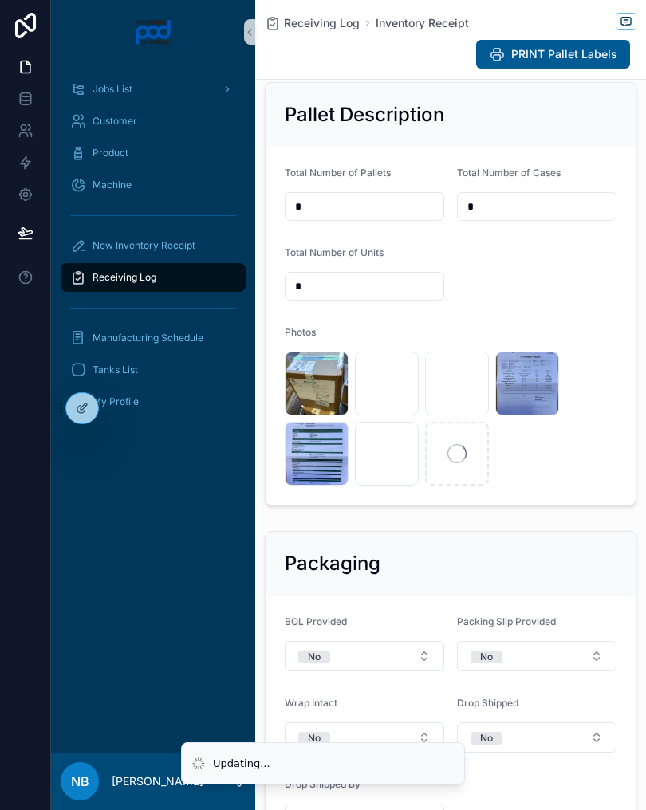
scroll to position [536, 0]
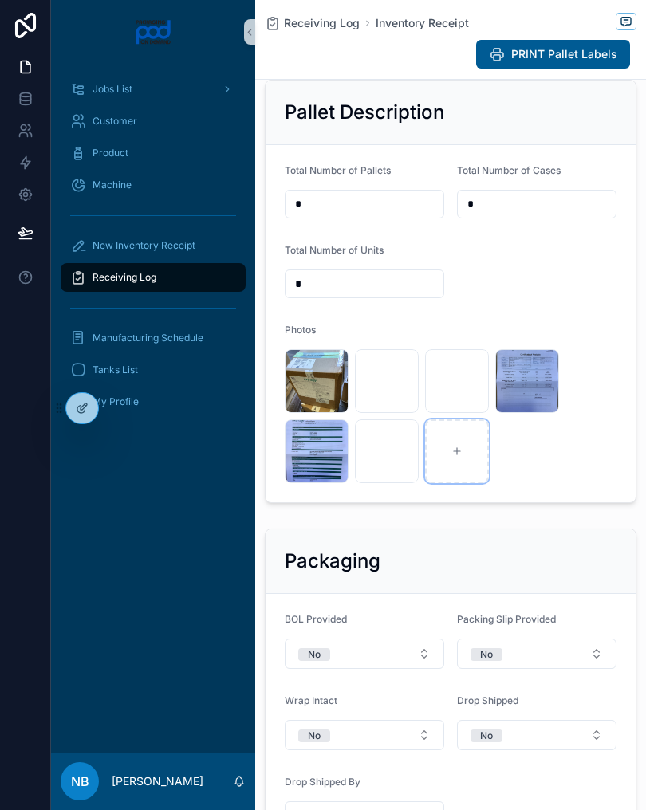
click at [467, 476] on div "scrollable content" at bounding box center [457, 451] width 64 height 64
type input "**********"
click at [541, 476] on div "scrollable content" at bounding box center [527, 451] width 64 height 64
type input "**********"
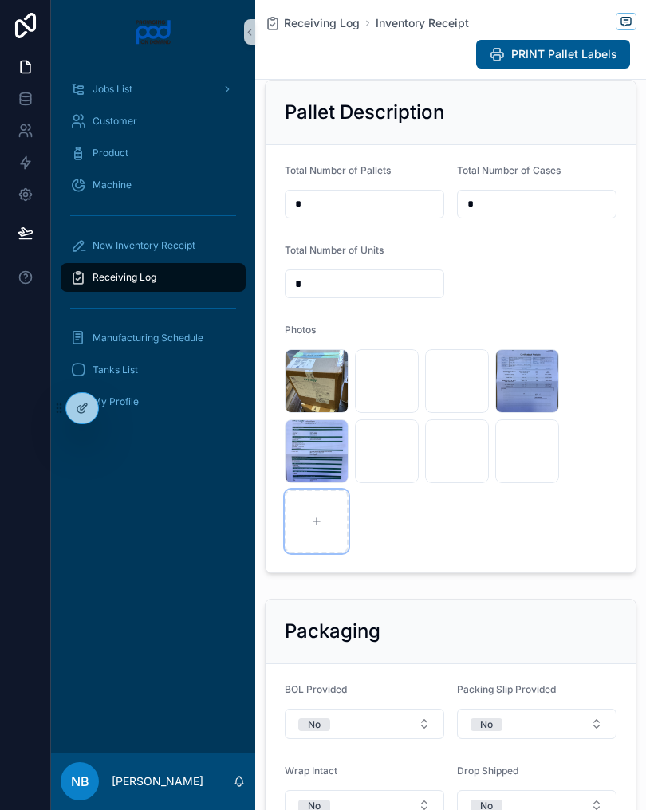
click at [309, 548] on div "scrollable content" at bounding box center [317, 521] width 64 height 64
type input "**********"
click at [368, 537] on div "scrollable content" at bounding box center [387, 521] width 64 height 64
click at [401, 544] on div "scrollable content" at bounding box center [387, 521] width 64 height 64
type input "**********"
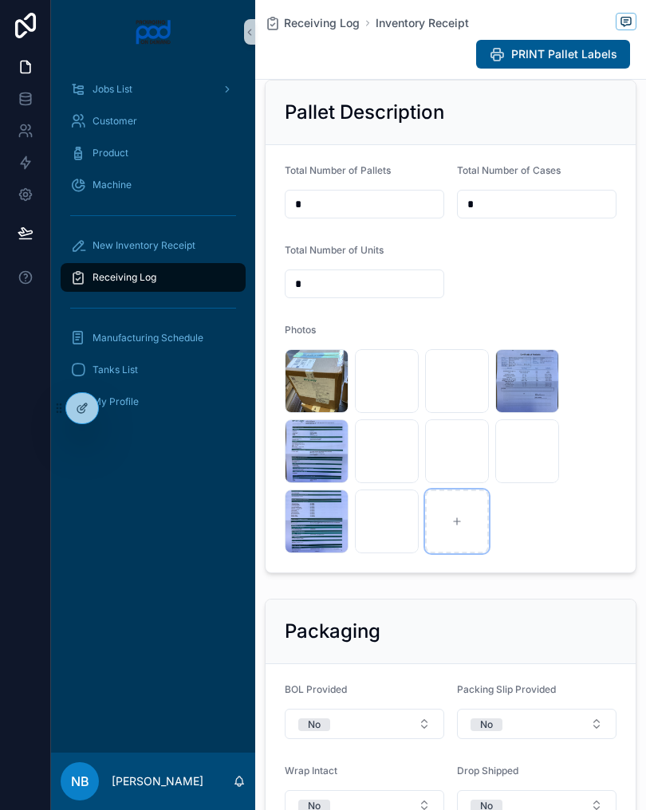
click at [472, 544] on div "scrollable content" at bounding box center [457, 521] width 64 height 64
type input "**********"
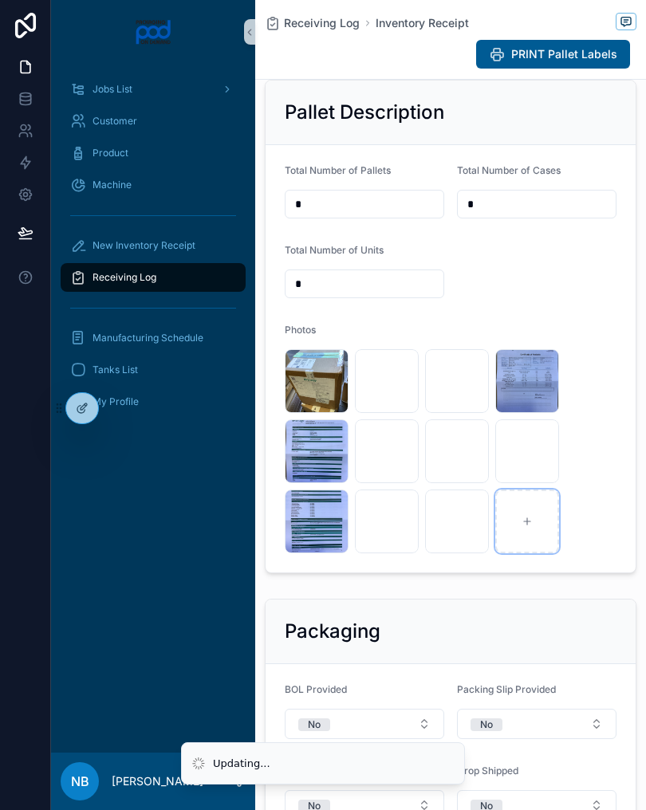
click at [536, 548] on div "scrollable content" at bounding box center [527, 521] width 64 height 64
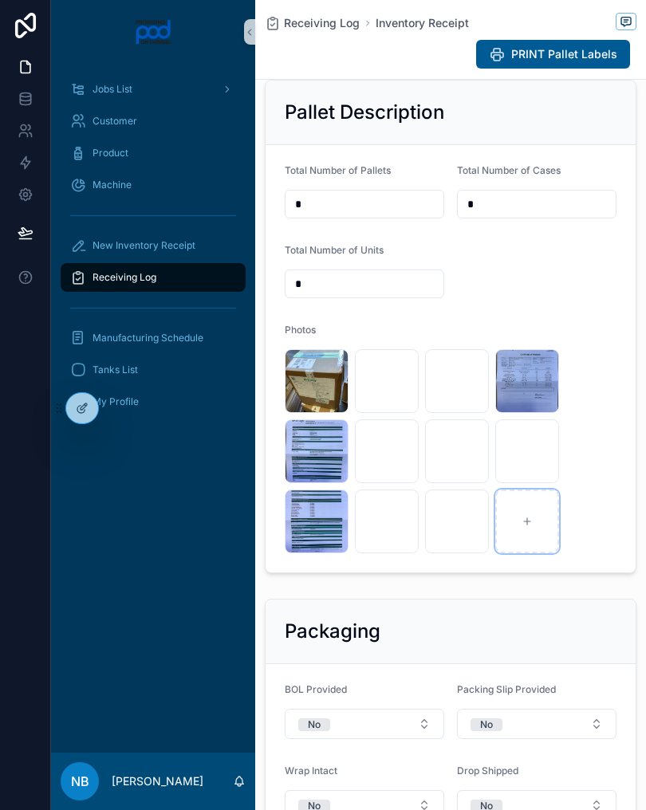
type input "**********"
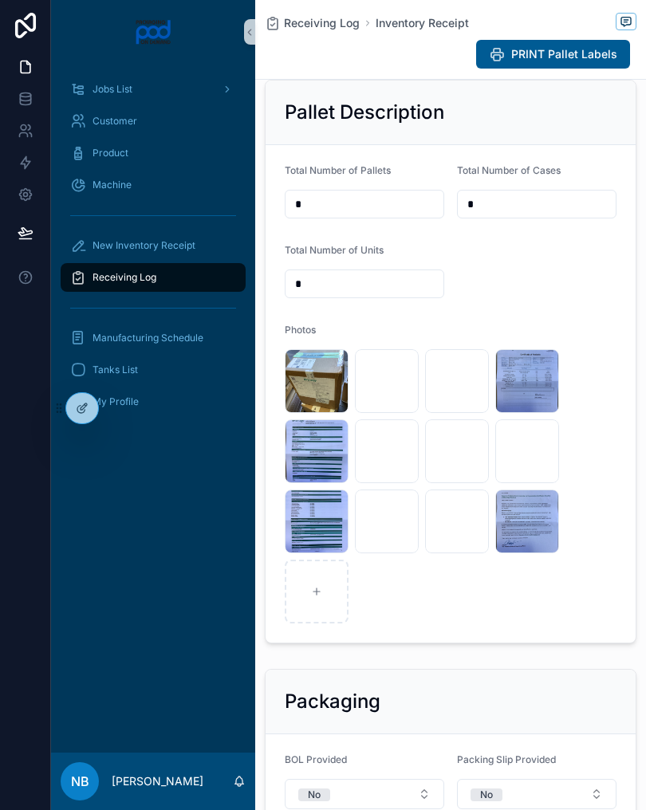
click at [203, 257] on div "New Inventory Receipt" at bounding box center [153, 246] width 166 height 26
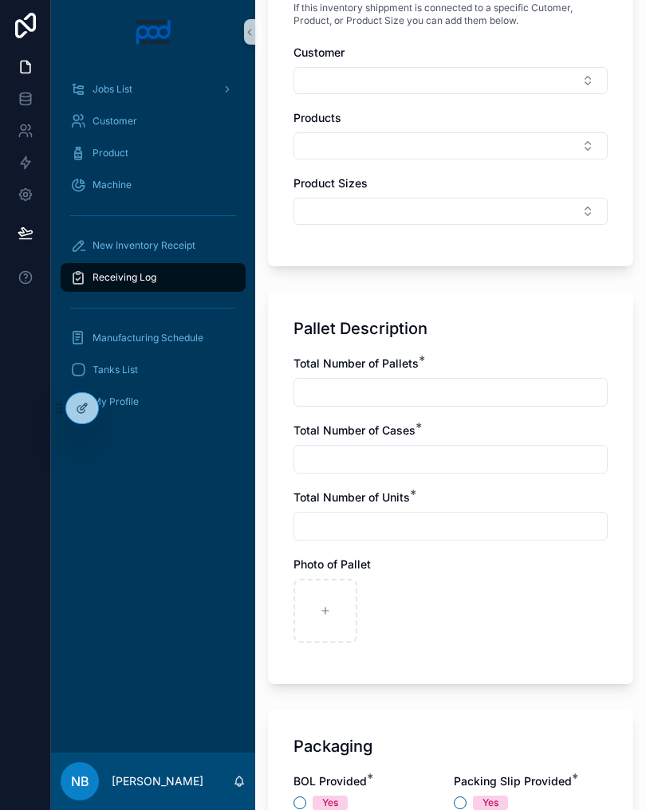
scroll to position [813, 0]
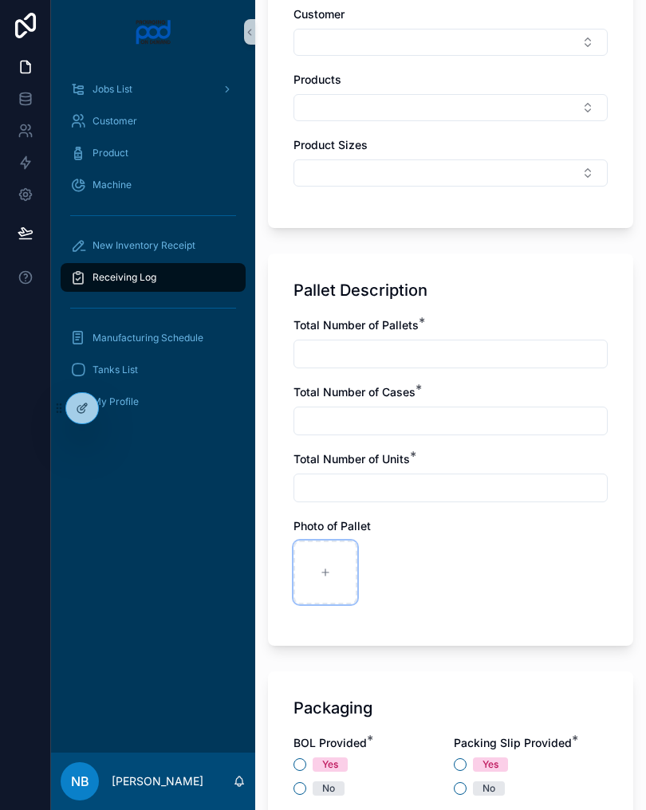
click at [356, 564] on div "scrollable content" at bounding box center [325, 572] width 64 height 64
type input "**********"
click at [363, 346] on input "scrollable content" at bounding box center [450, 354] width 312 height 22
type input "*"
click at [411, 424] on input "scrollable content" at bounding box center [450, 421] width 312 height 22
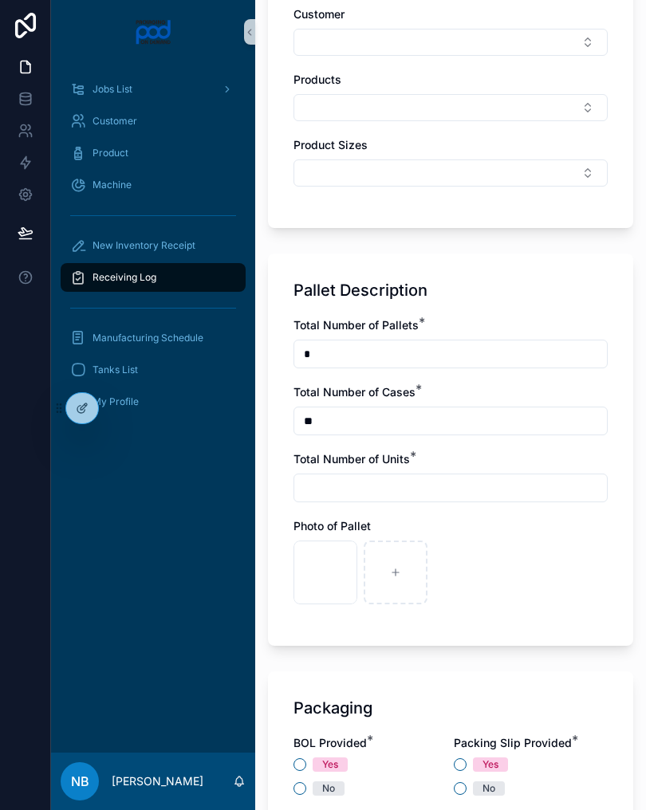
type input "**"
click at [419, 485] on input "scrollable content" at bounding box center [450, 488] width 312 height 22
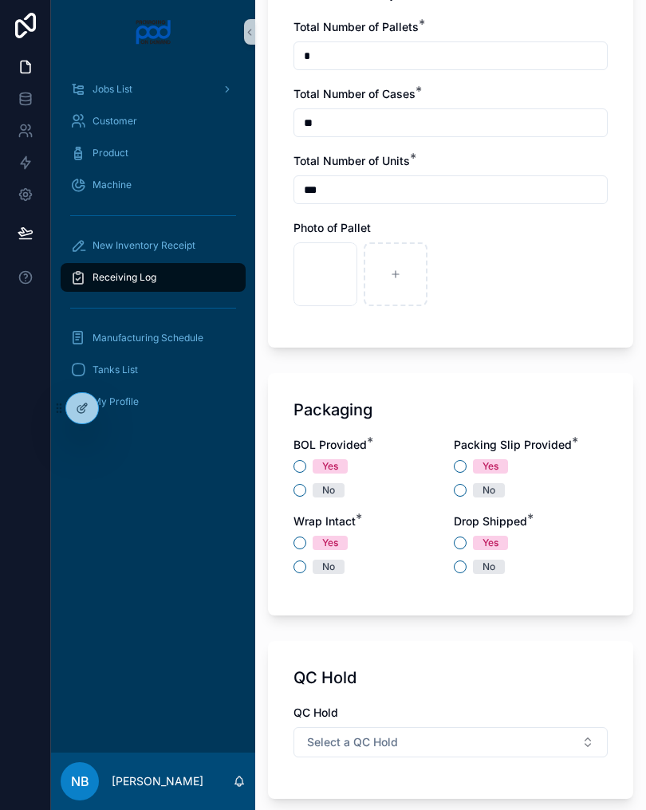
scroll to position [1137, 0]
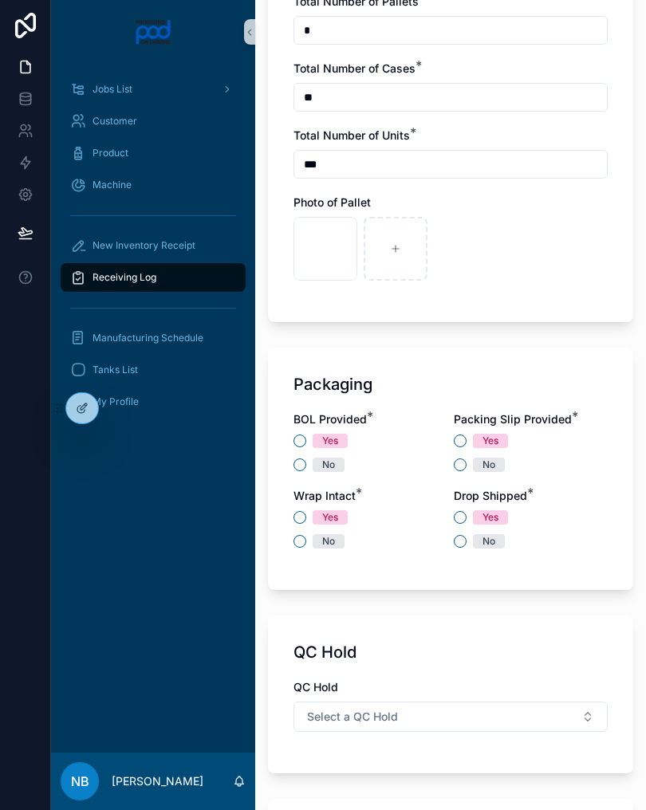
type input "***"
click at [305, 466] on button "No" at bounding box center [299, 464] width 13 height 13
click at [462, 442] on button "Yes" at bounding box center [460, 440] width 13 height 13
click at [304, 513] on button "Yes" at bounding box center [299, 517] width 13 height 13
click at [458, 546] on button "No" at bounding box center [460, 541] width 13 height 13
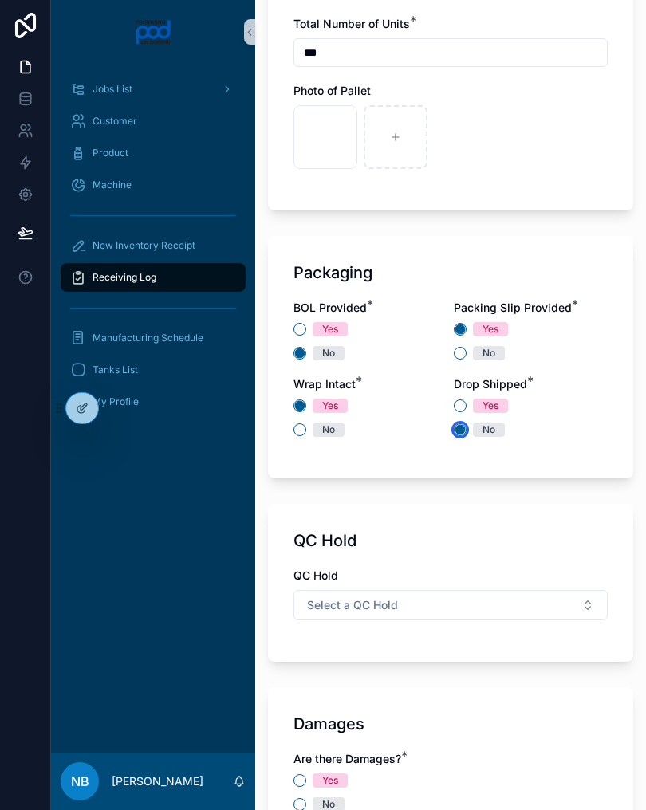
scroll to position [1282, 0]
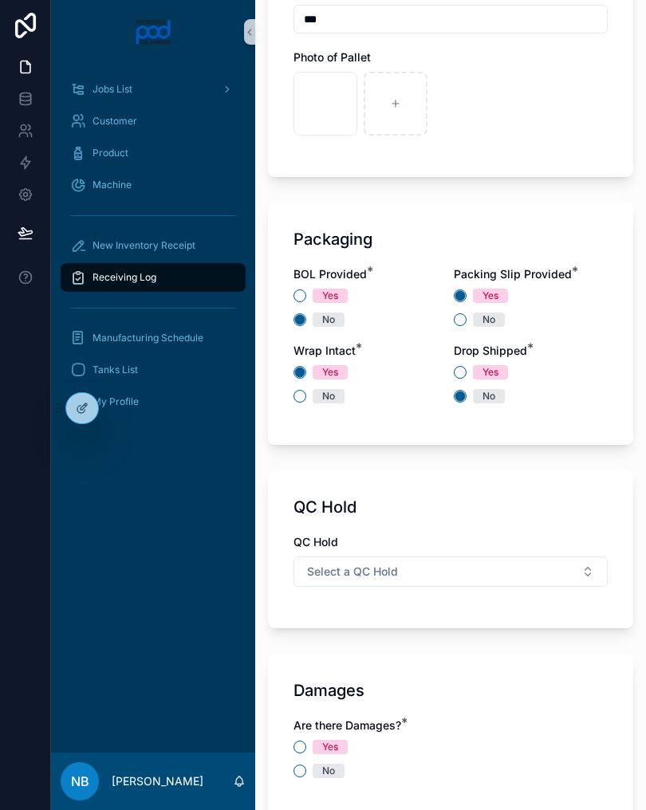
click at [514, 564] on button "Select a QC Hold" at bounding box center [450, 571] width 314 height 30
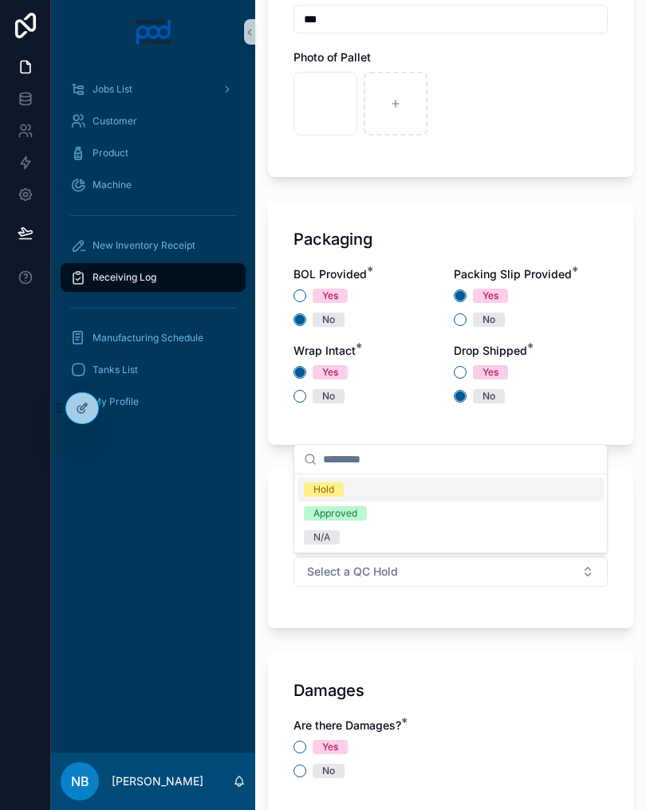
click at [398, 493] on div "Hold" at bounding box center [450, 489] width 306 height 24
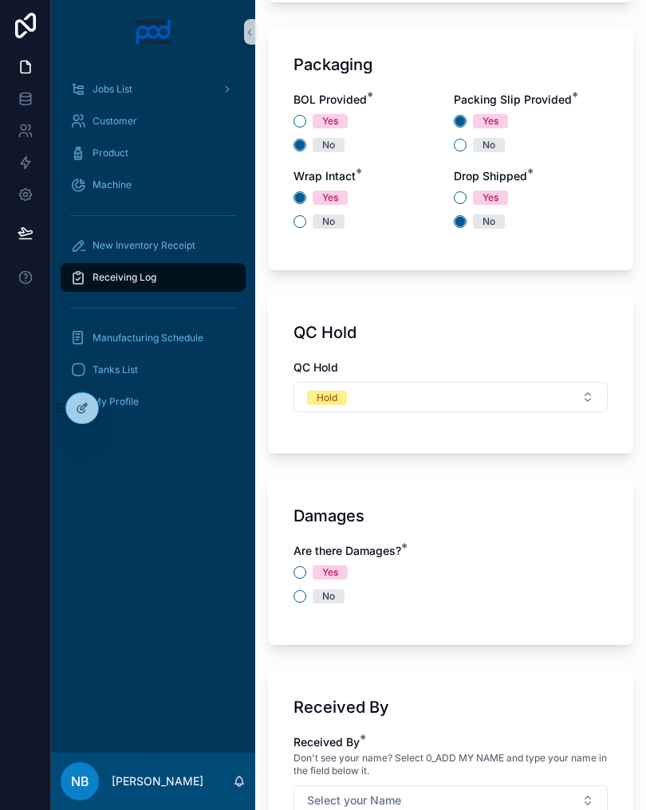
scroll to position [1555, 0]
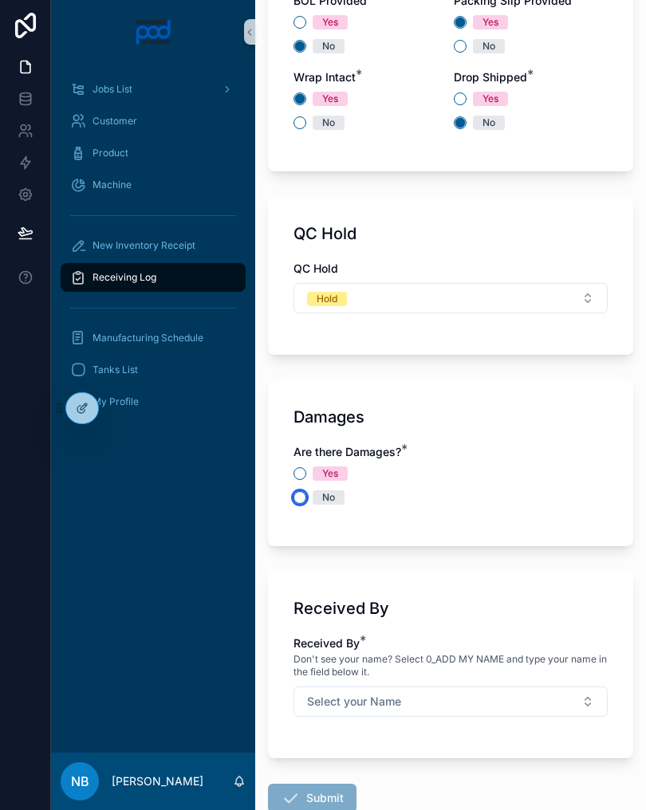
click at [303, 495] on button "No" at bounding box center [299, 497] width 13 height 13
click at [535, 698] on button "Select your Name" at bounding box center [450, 701] width 314 height 30
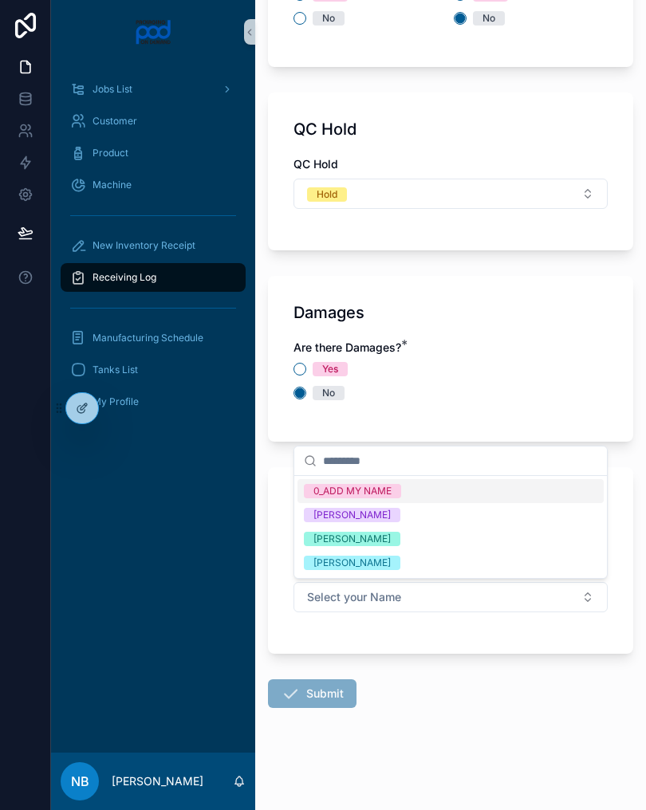
click at [391, 536] on div "[PERSON_NAME]" at bounding box center [351, 539] width 77 height 14
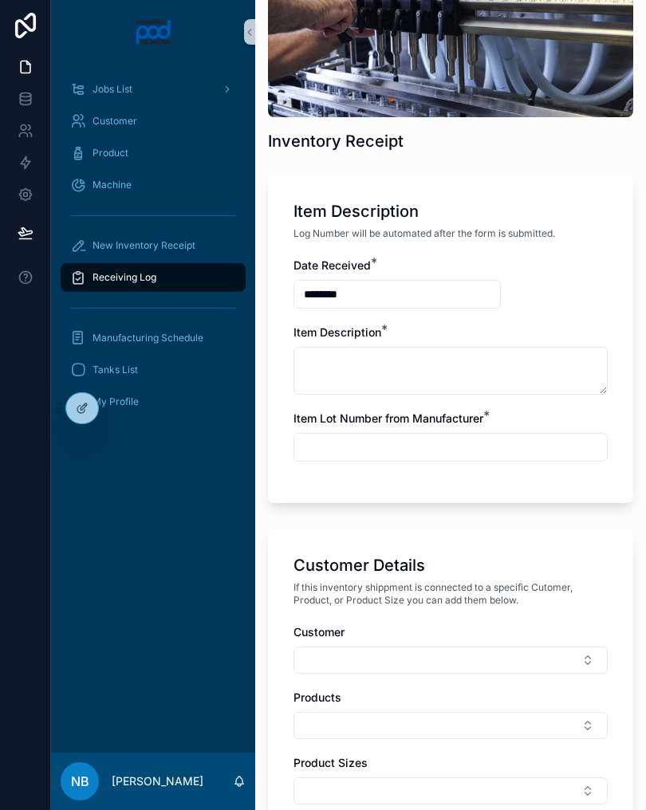
scroll to position [179, 0]
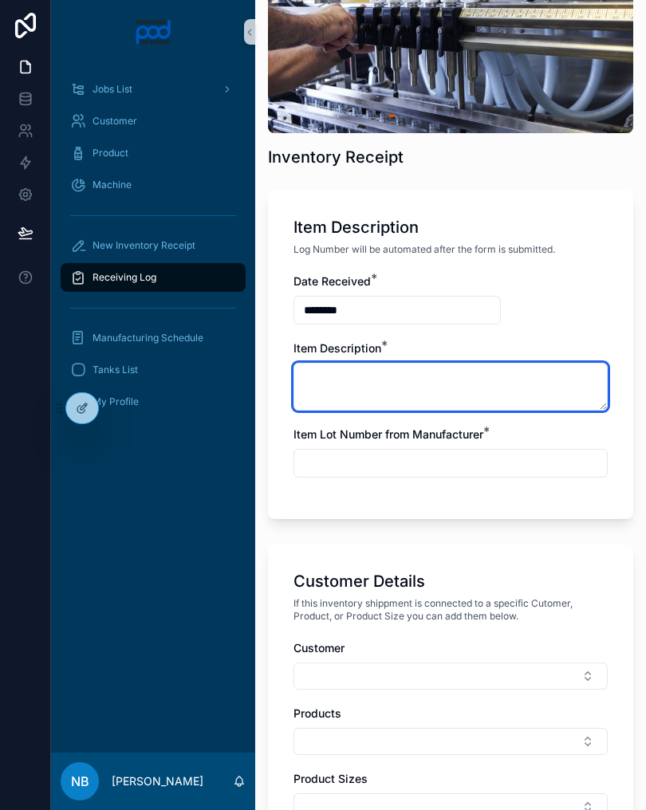
click at [424, 407] on textarea "scrollable content" at bounding box center [450, 387] width 314 height 48
type textarea "**********"
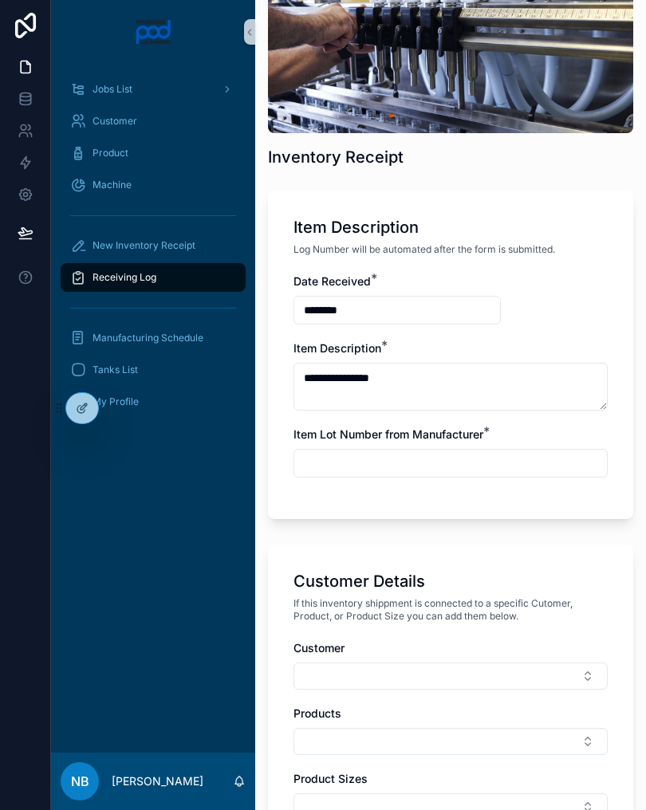
click at [389, 474] on input "scrollable content" at bounding box center [450, 463] width 312 height 22
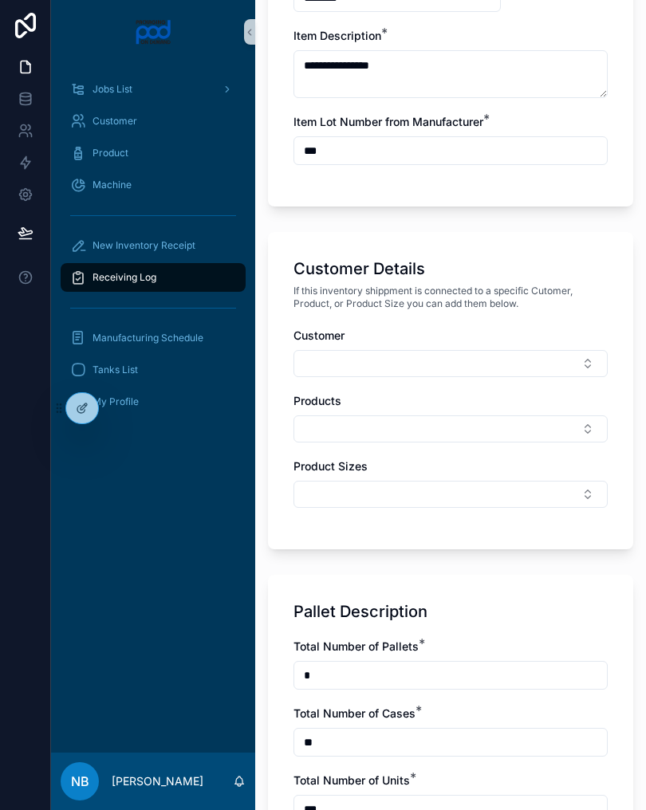
scroll to position [512, 0]
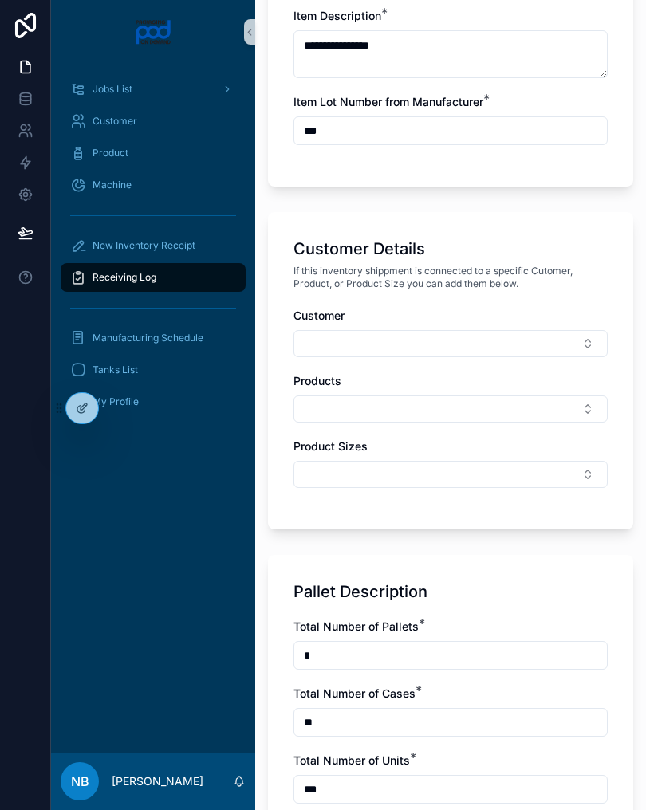
type input "***"
click at [501, 352] on button "Select Button" at bounding box center [450, 343] width 314 height 27
click at [581, 487] on button "Select Button" at bounding box center [450, 474] width 314 height 27
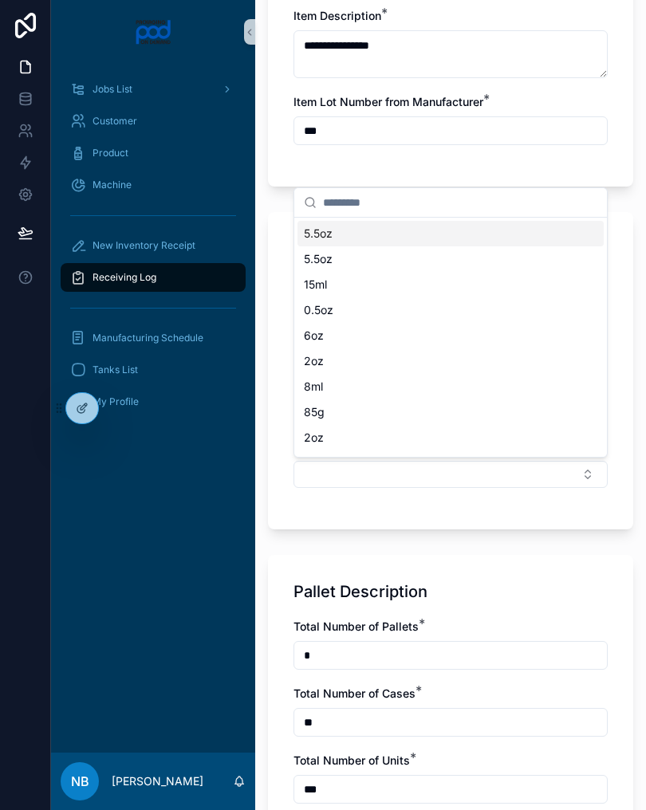
click at [267, 250] on div "**********" at bounding box center [450, 723] width 391 height 2470
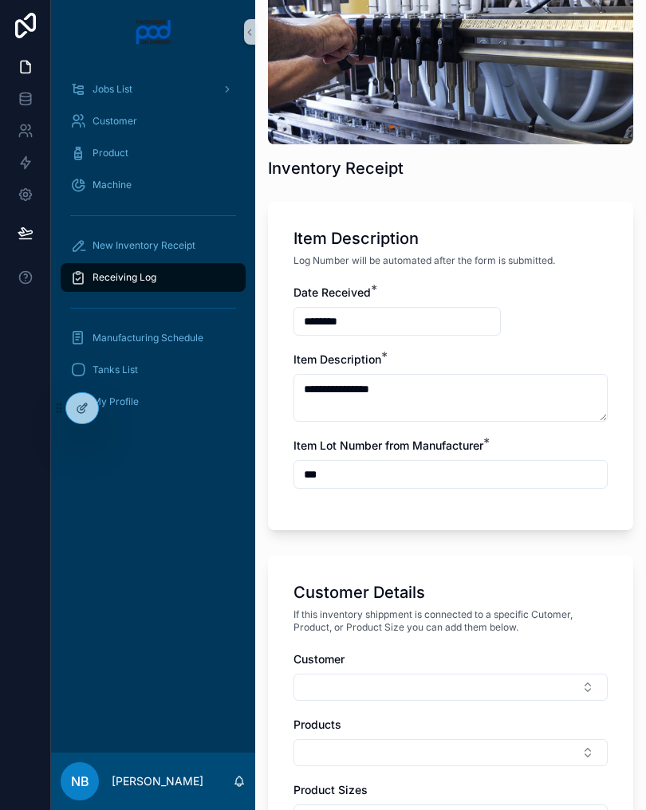
scroll to position [167, 0]
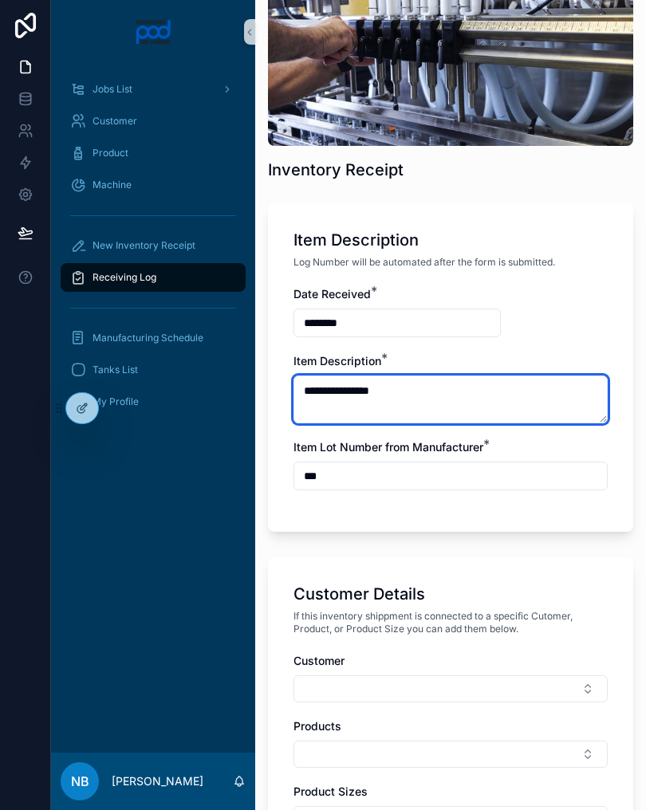
click at [469, 395] on textarea "**********" at bounding box center [450, 399] width 314 height 48
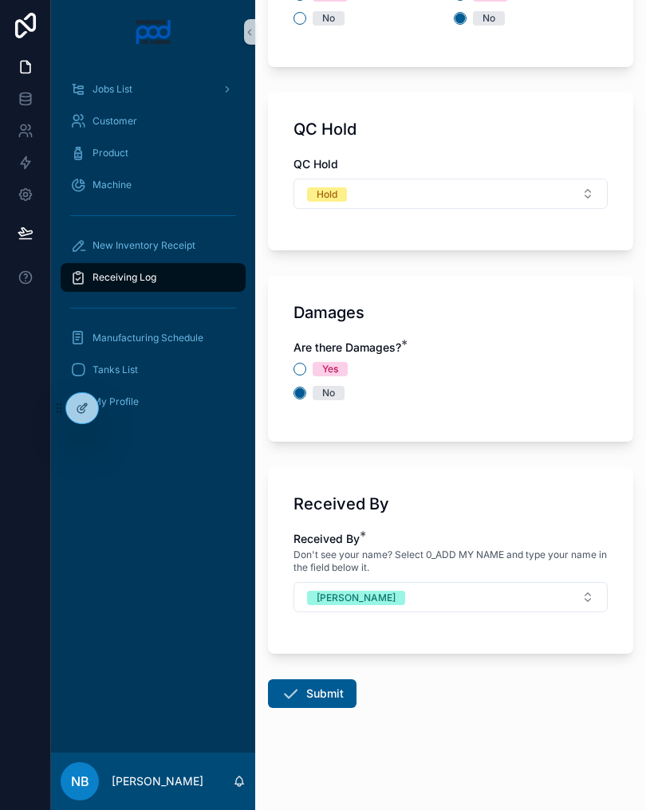
scroll to position [1660, 0]
type textarea "**********"
click at [310, 707] on button "Submit" at bounding box center [312, 693] width 88 height 29
